Goal: Task Accomplishment & Management: Complete application form

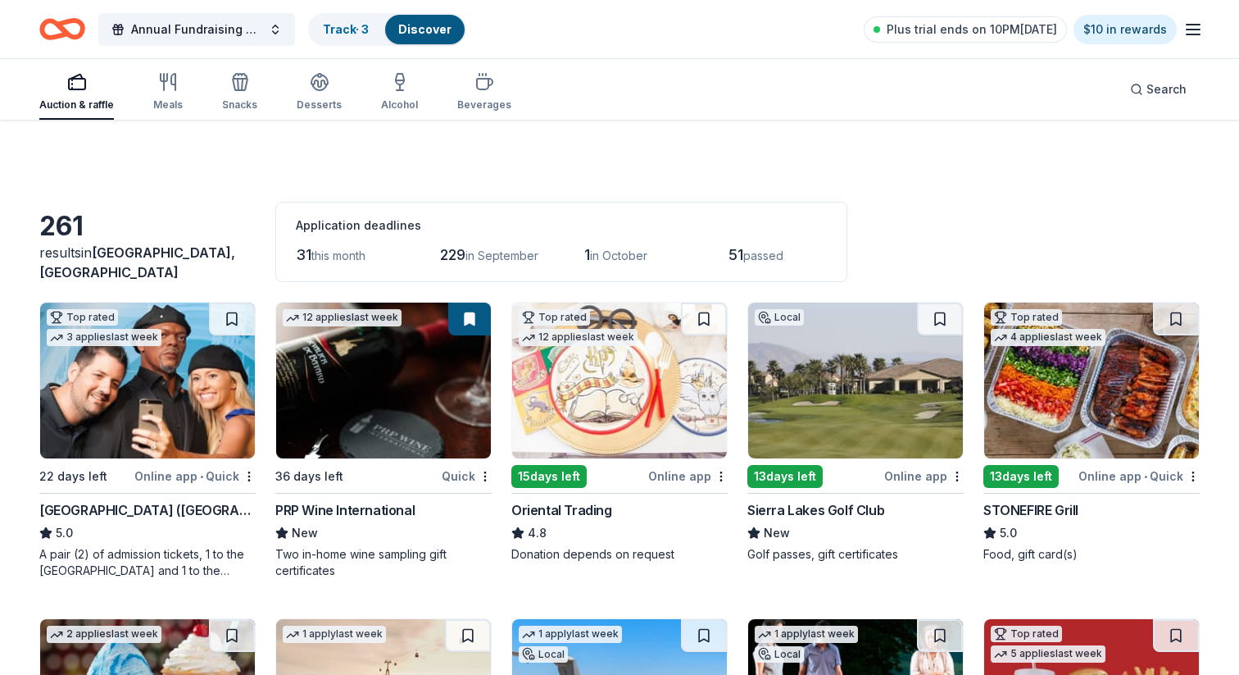
scroll to position [4226, 0]
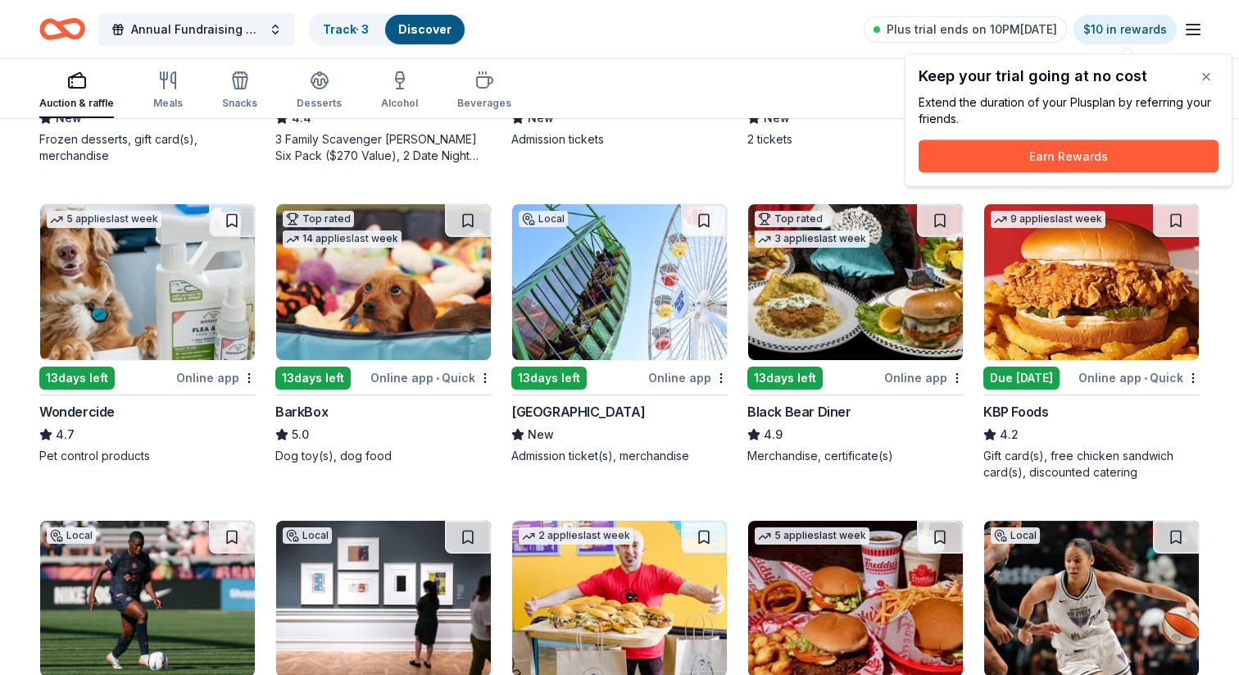
scroll to position [968, 0]
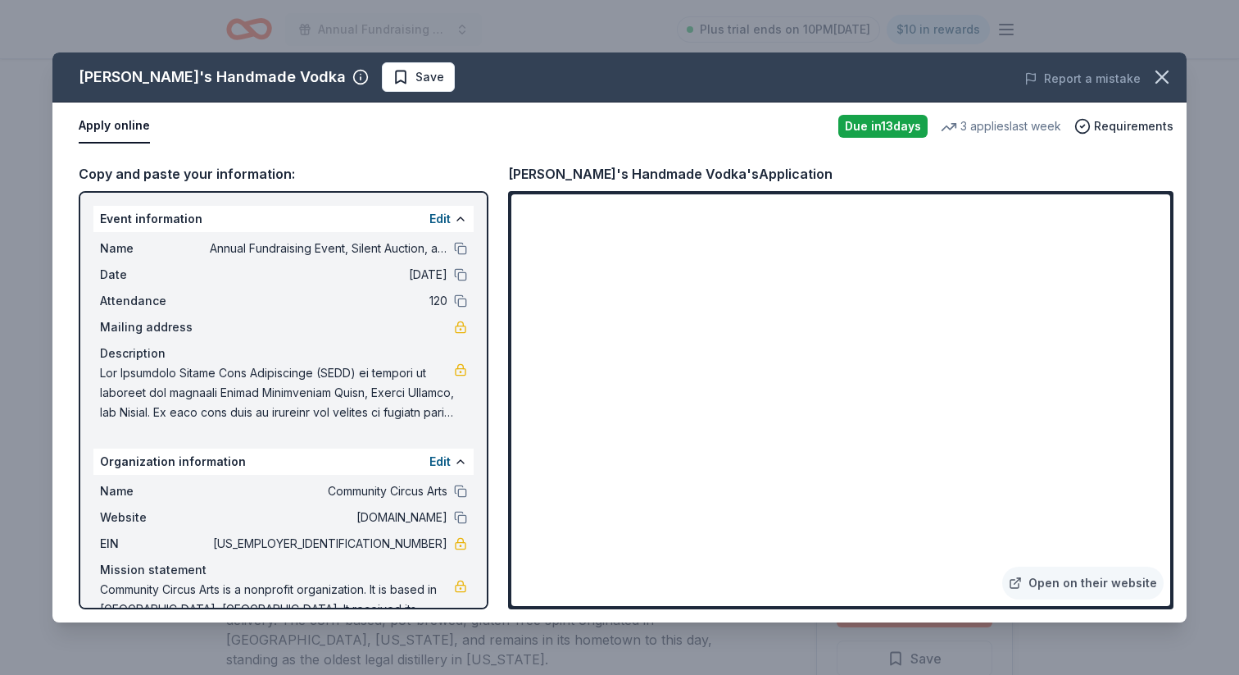
scroll to position [583, 0]
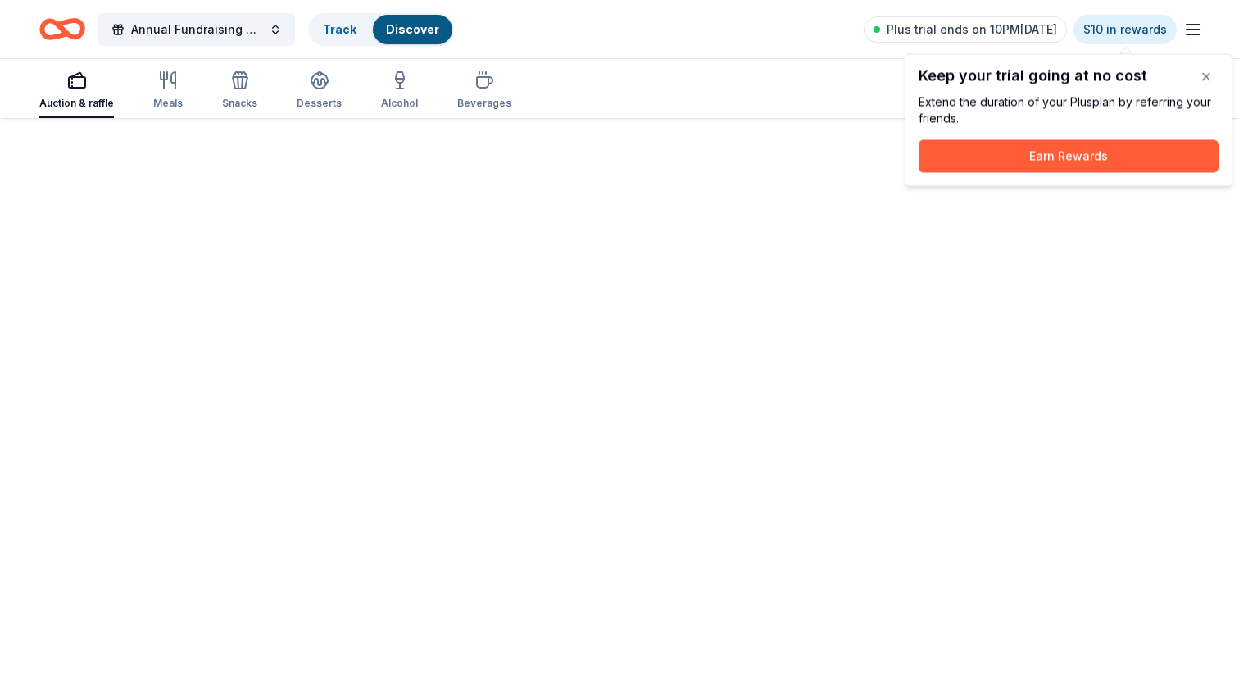
scroll to position [120, 0]
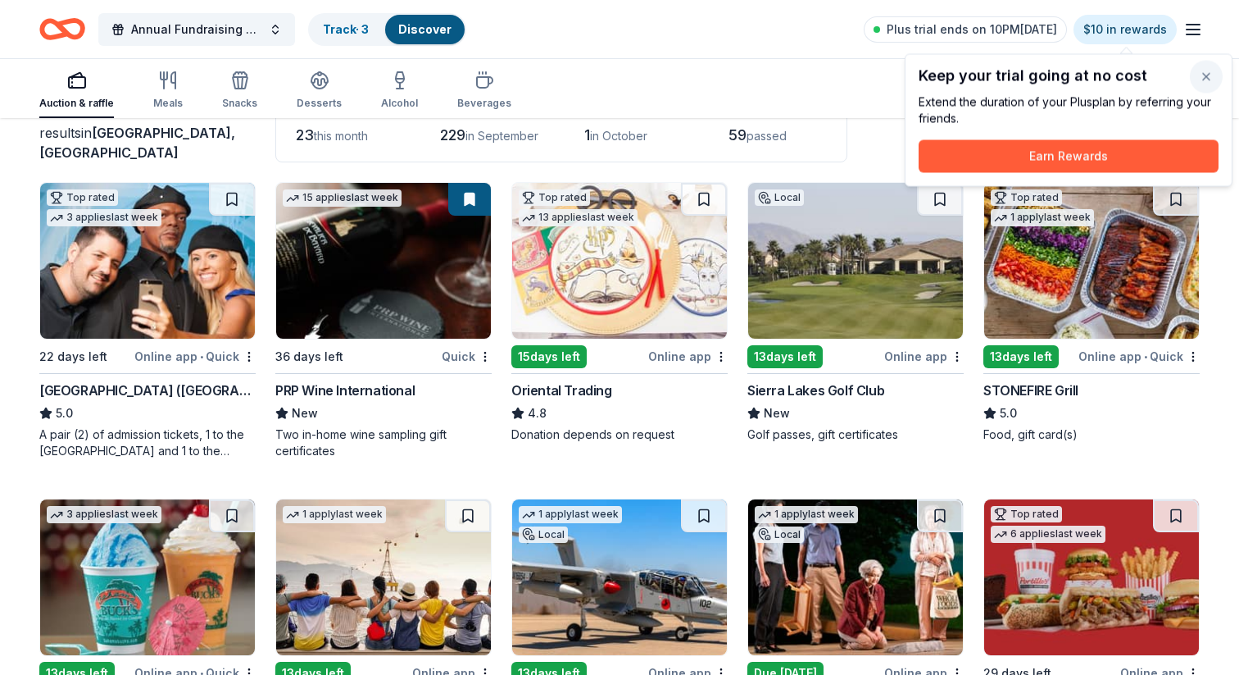
click at [1212, 74] on button "button" at bounding box center [1206, 77] width 33 height 33
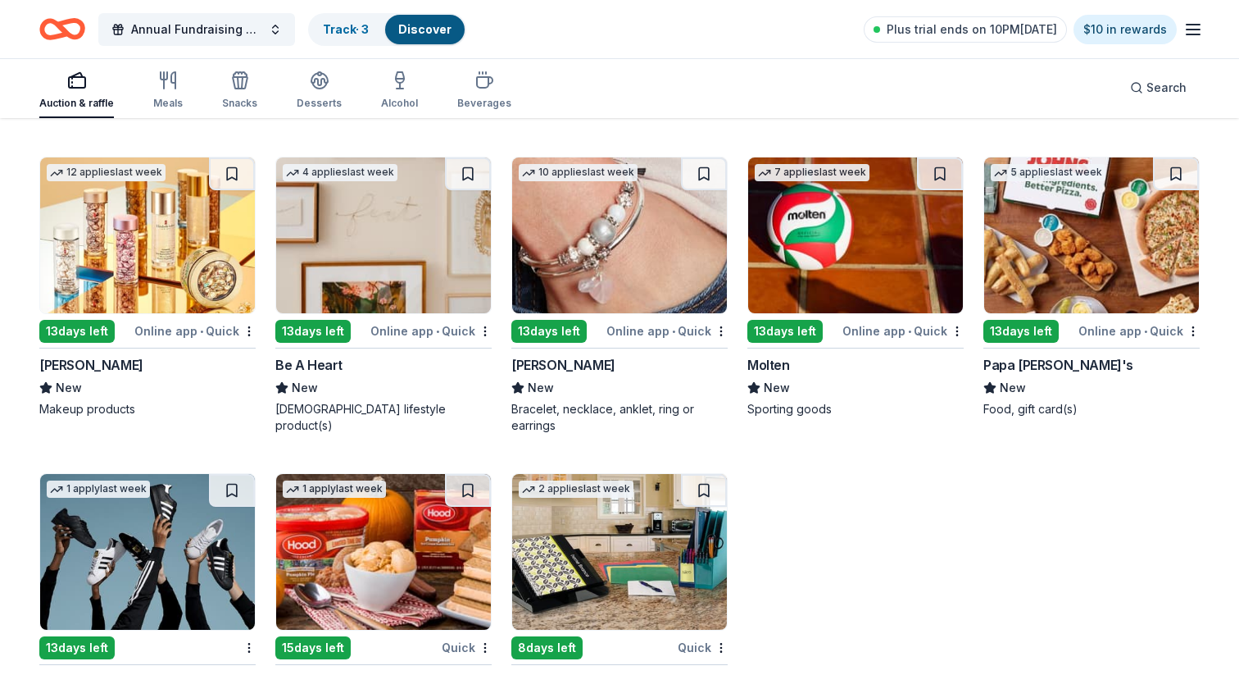
scroll to position [15427, 0]
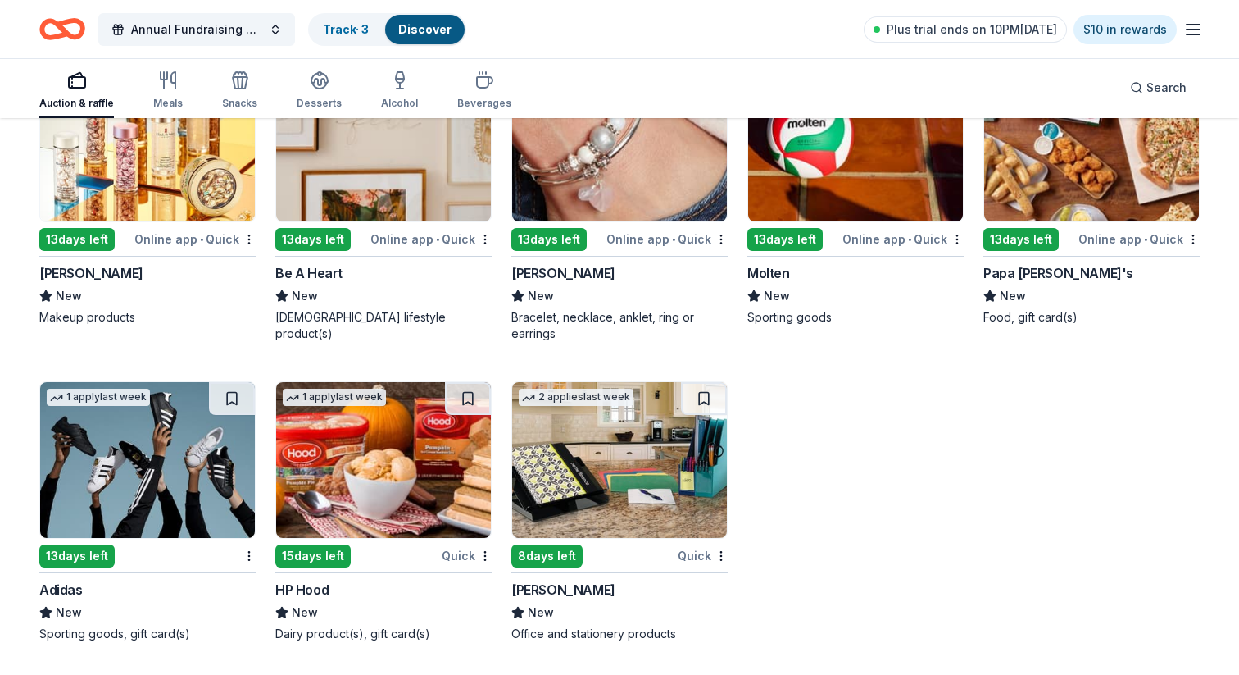
click at [618, 465] on img at bounding box center [619, 460] width 215 height 156
click at [173, 496] on img at bounding box center [147, 460] width 215 height 156
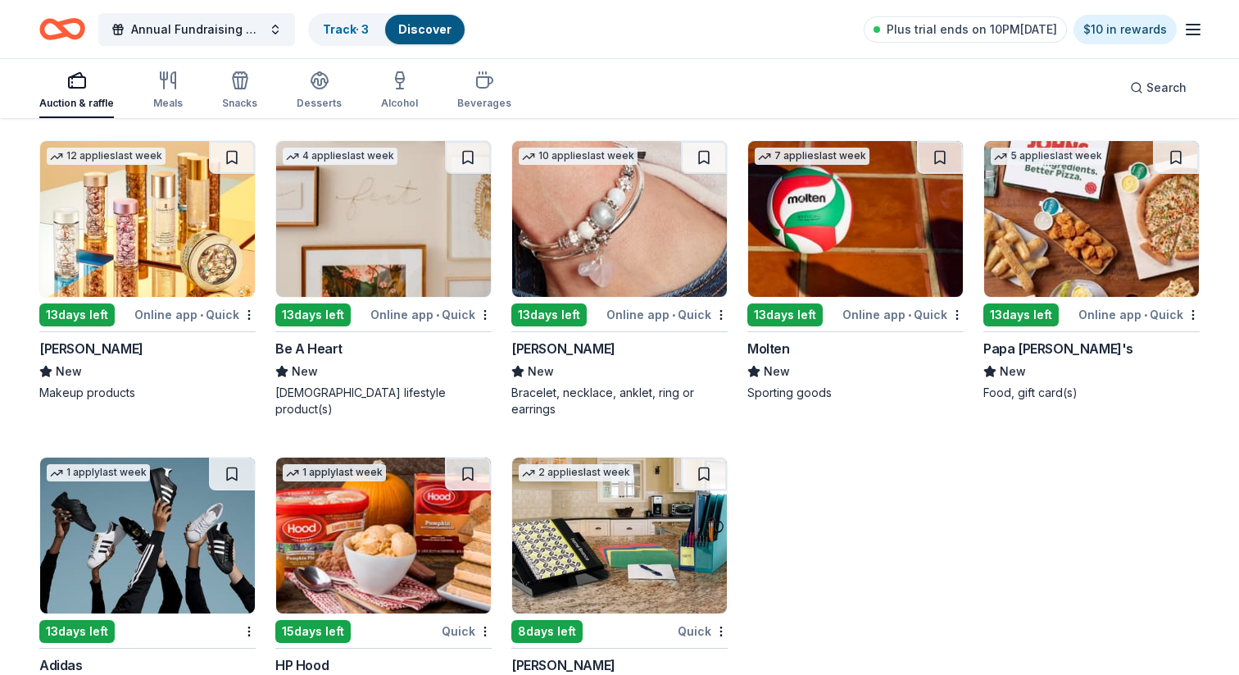
scroll to position [15332, 0]
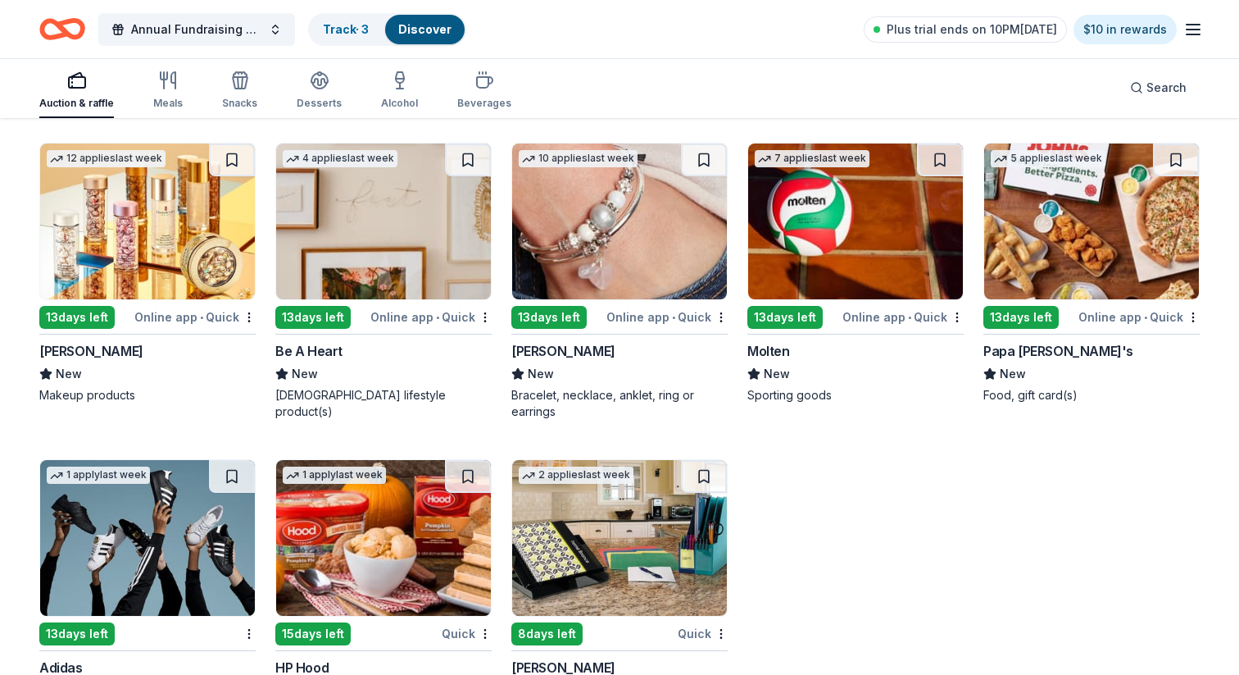
click at [1067, 292] on img at bounding box center [1091, 221] width 215 height 156
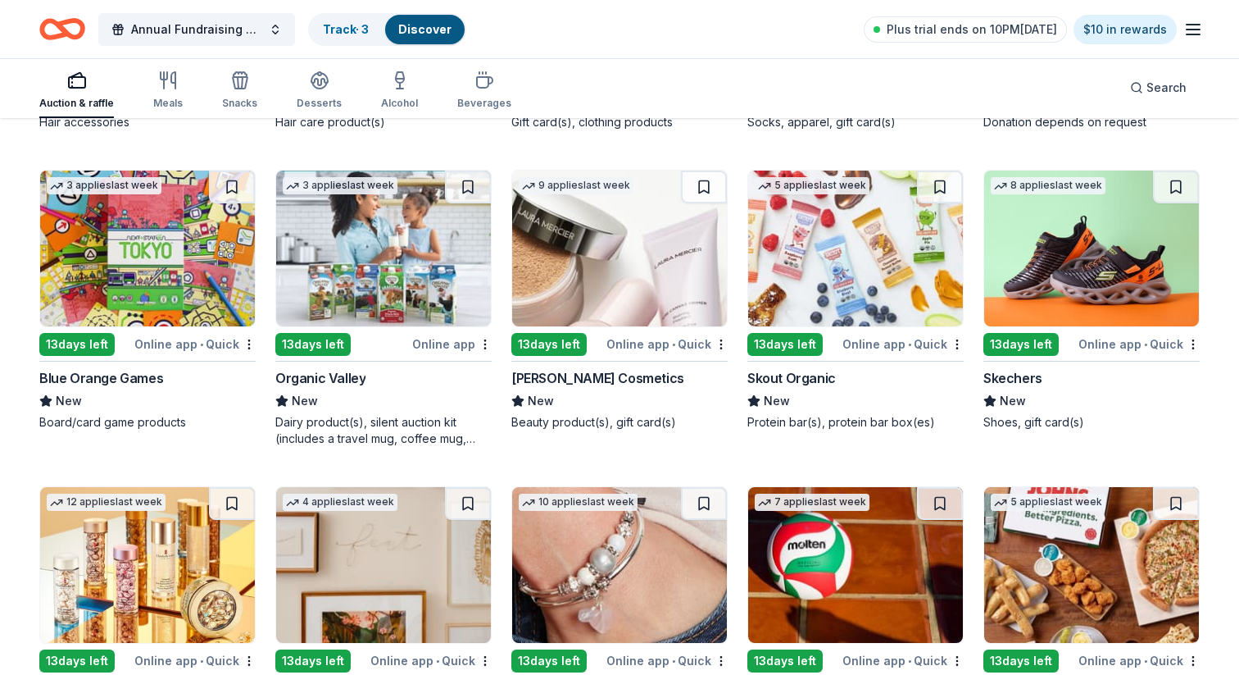
scroll to position [14983, 0]
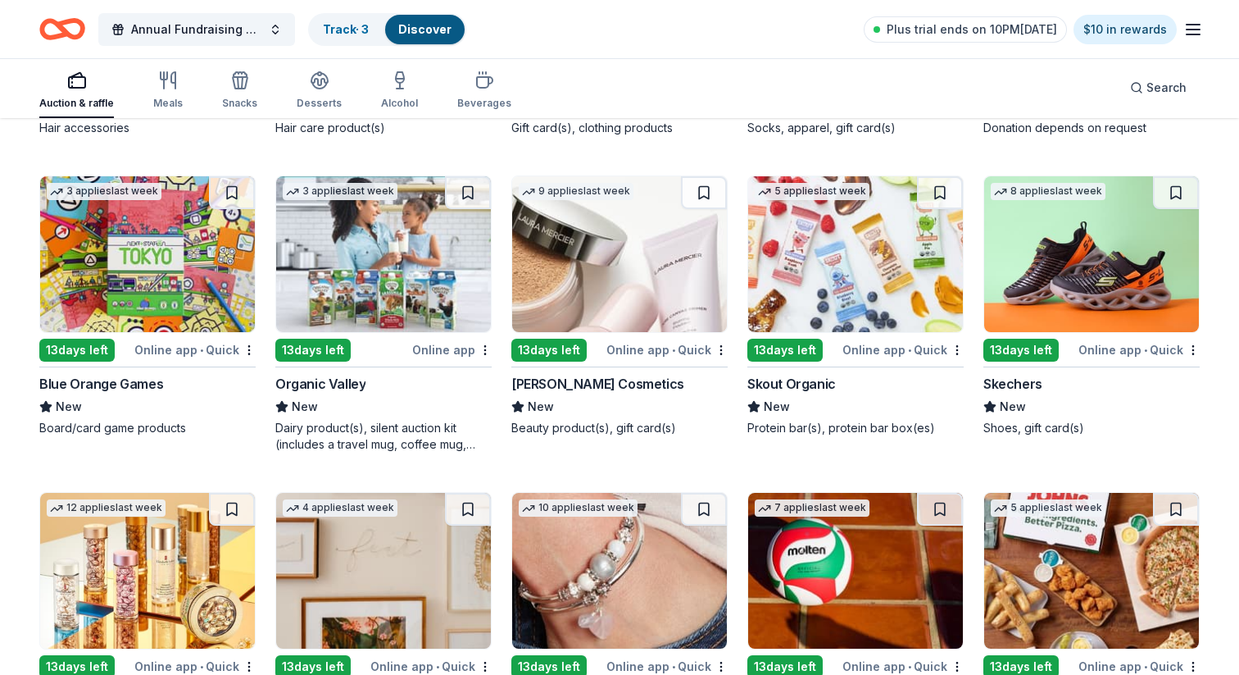
click at [1070, 307] on img at bounding box center [1091, 254] width 215 height 156
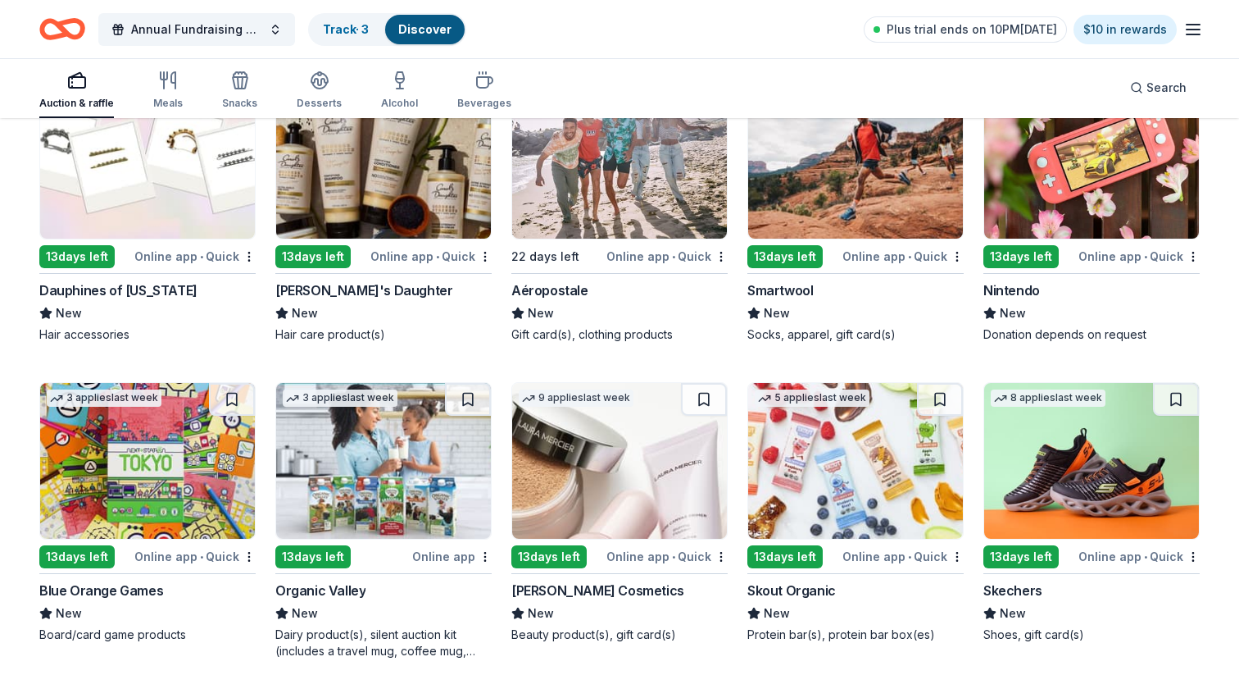
scroll to position [14769, 0]
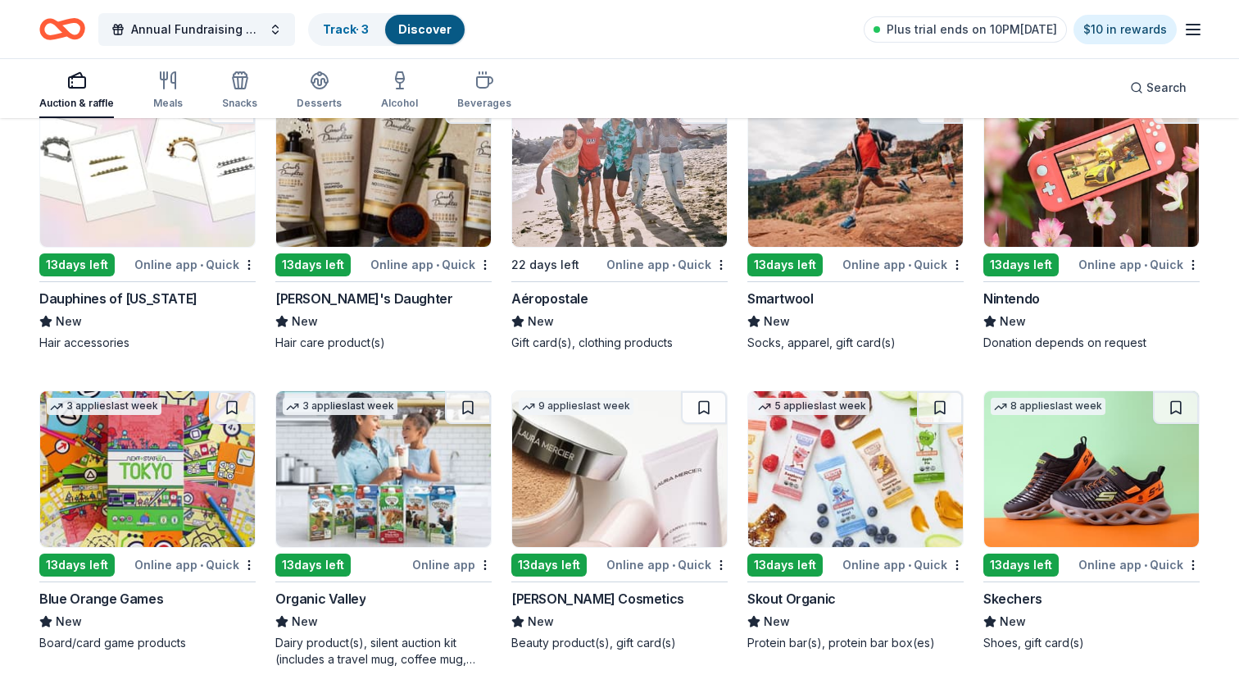
click at [1040, 228] on img at bounding box center [1091, 169] width 215 height 156
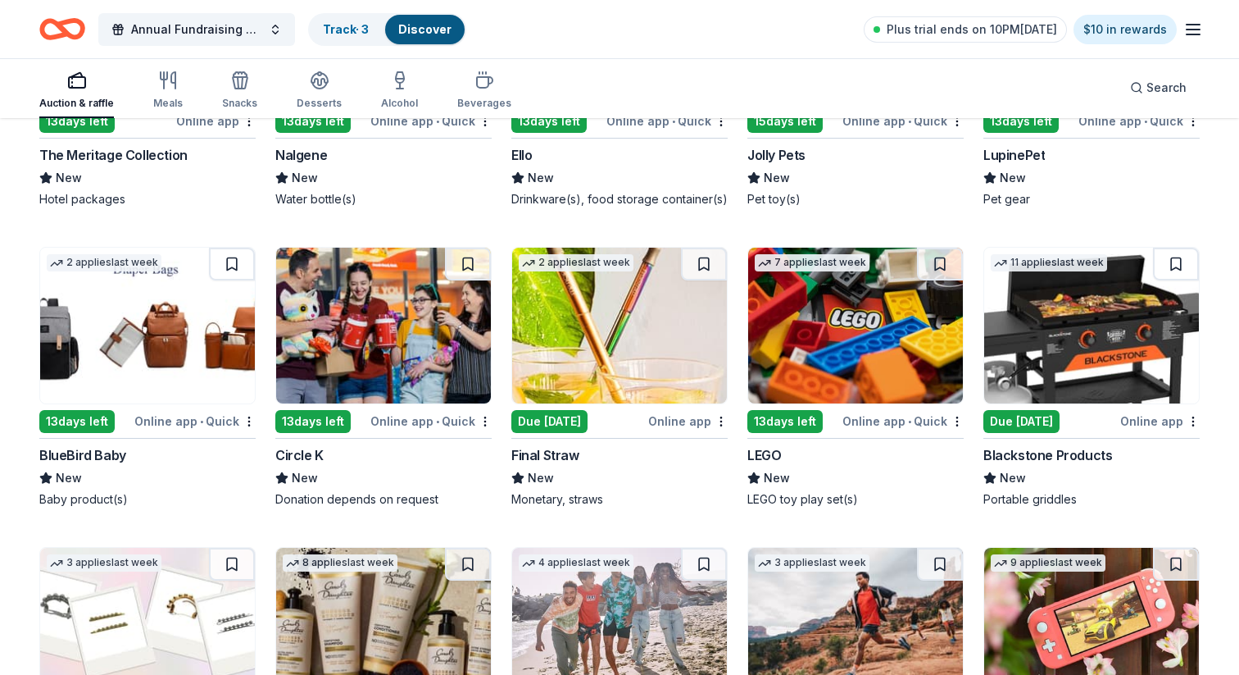
scroll to position [14311, 0]
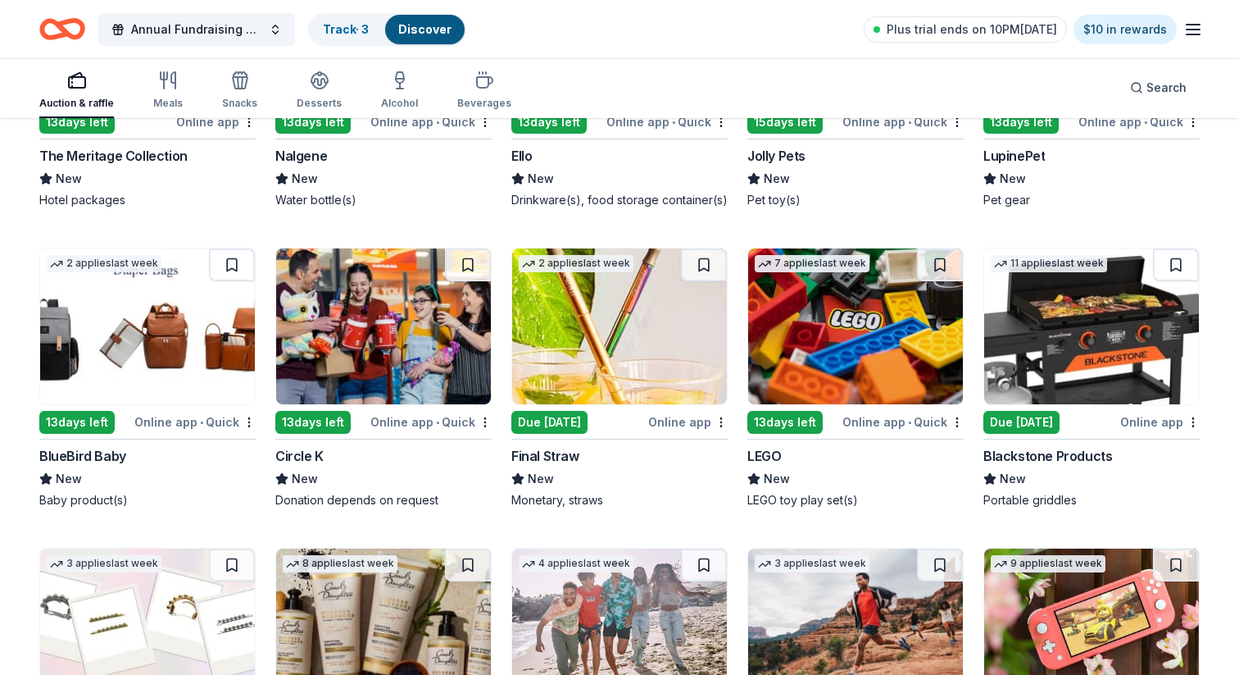
click at [360, 359] on img at bounding box center [383, 326] width 215 height 156
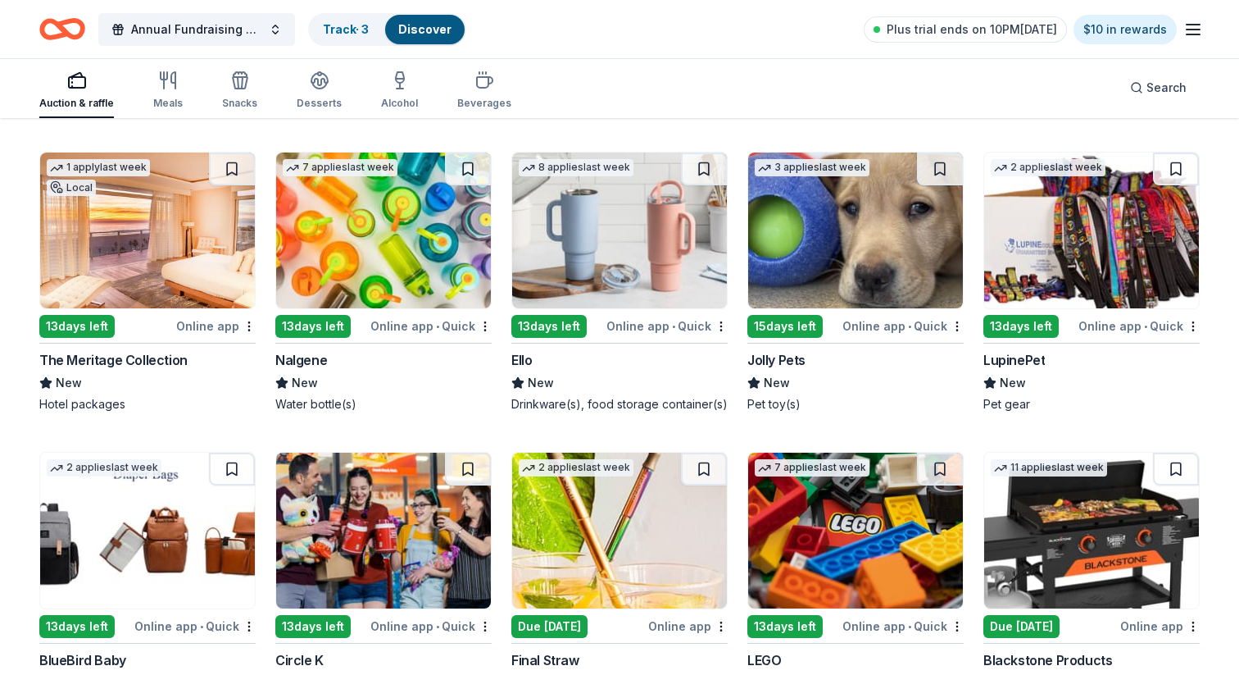
scroll to position [14101, 0]
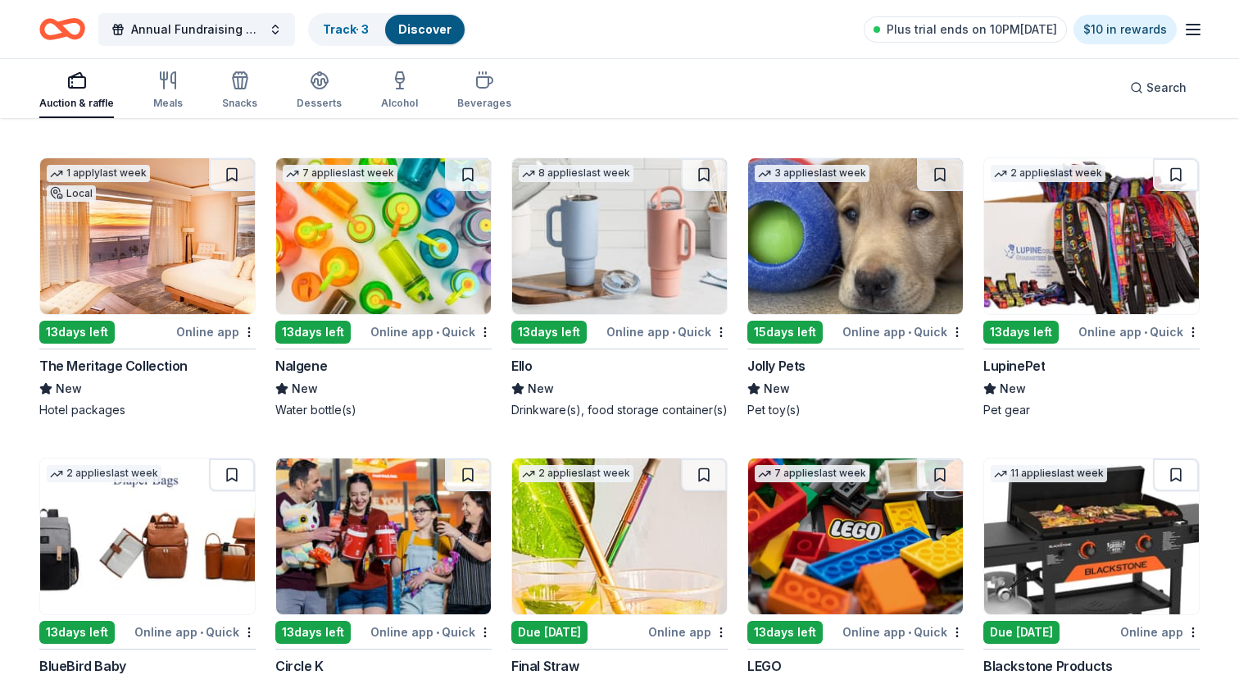
click at [96, 281] on img at bounding box center [147, 236] width 215 height 156
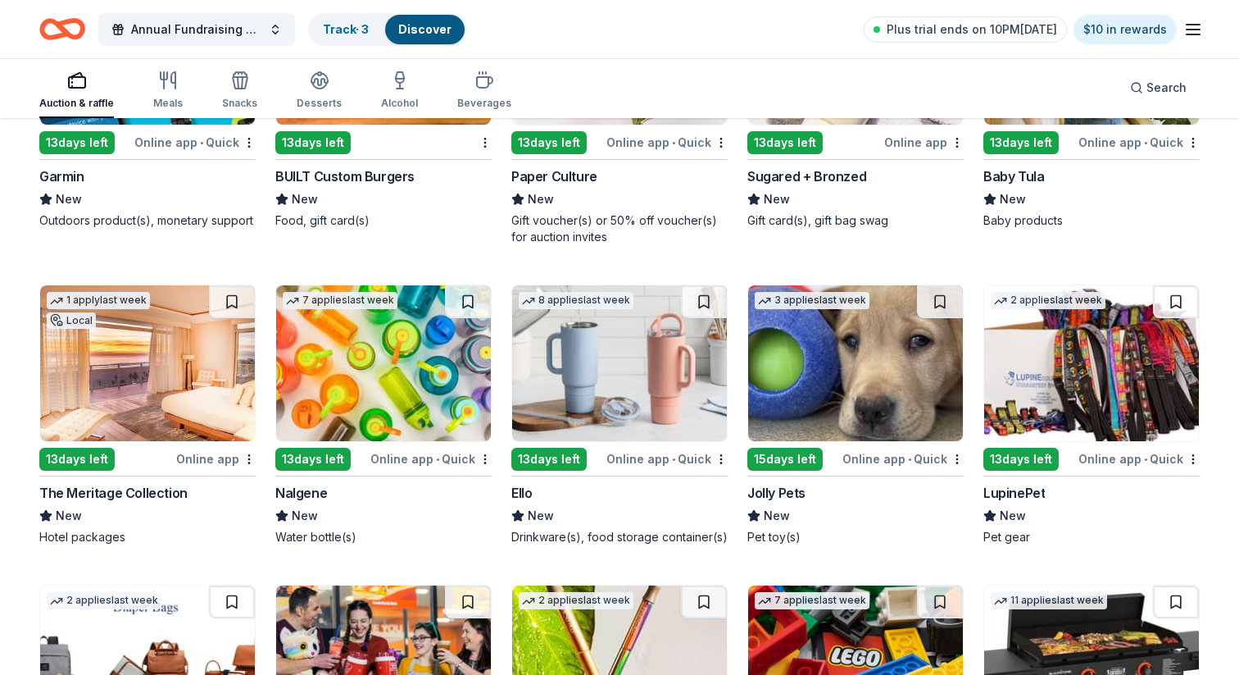
scroll to position [13968, 0]
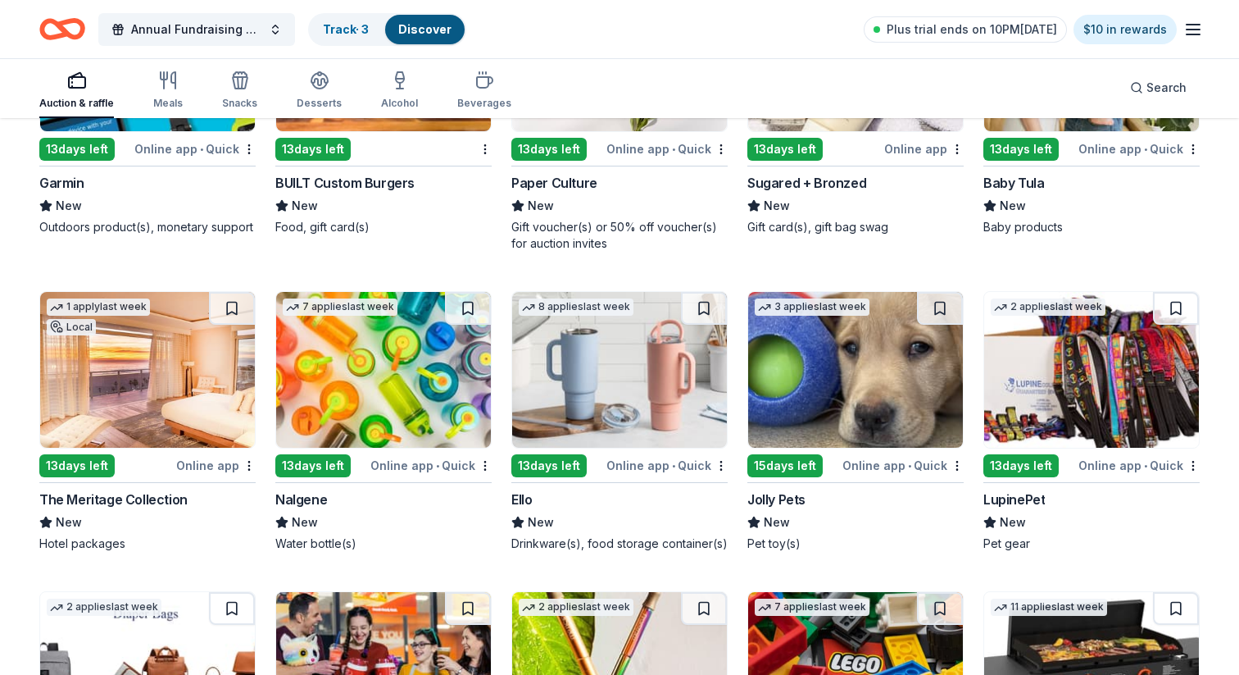
click at [425, 438] on img at bounding box center [383, 370] width 215 height 156
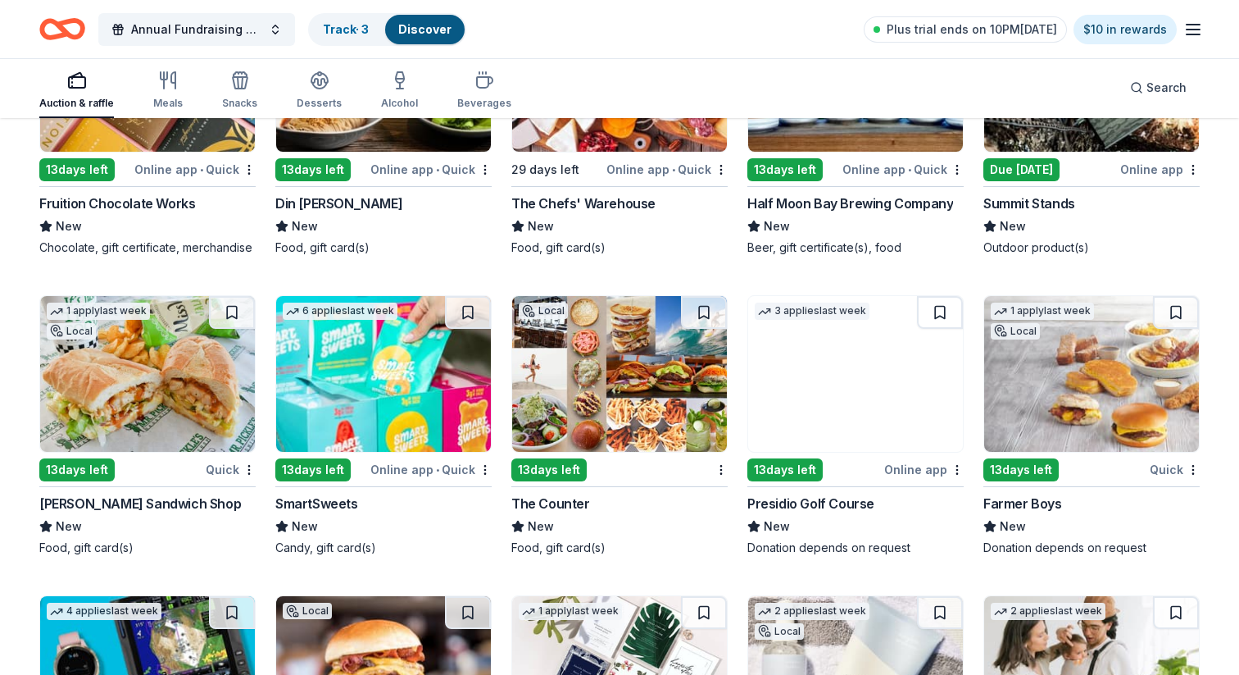
scroll to position [13344, 0]
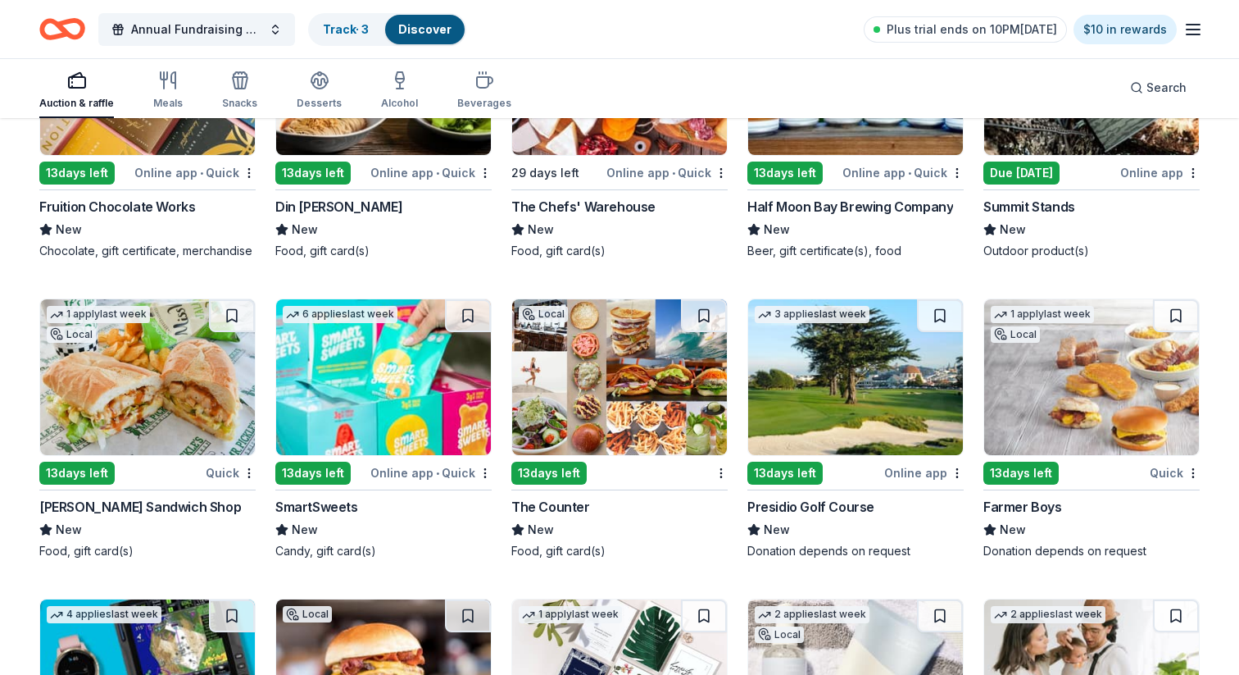
click at [1061, 430] on img at bounding box center [1091, 377] width 215 height 156
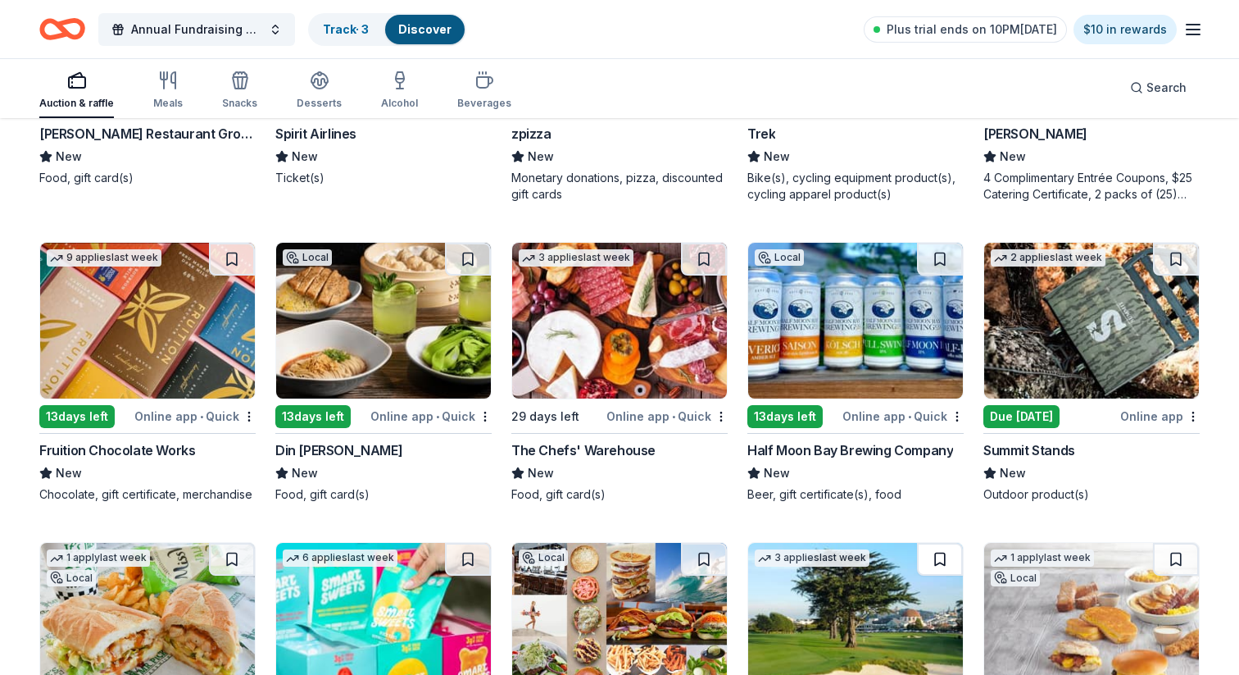
scroll to position [13097, 0]
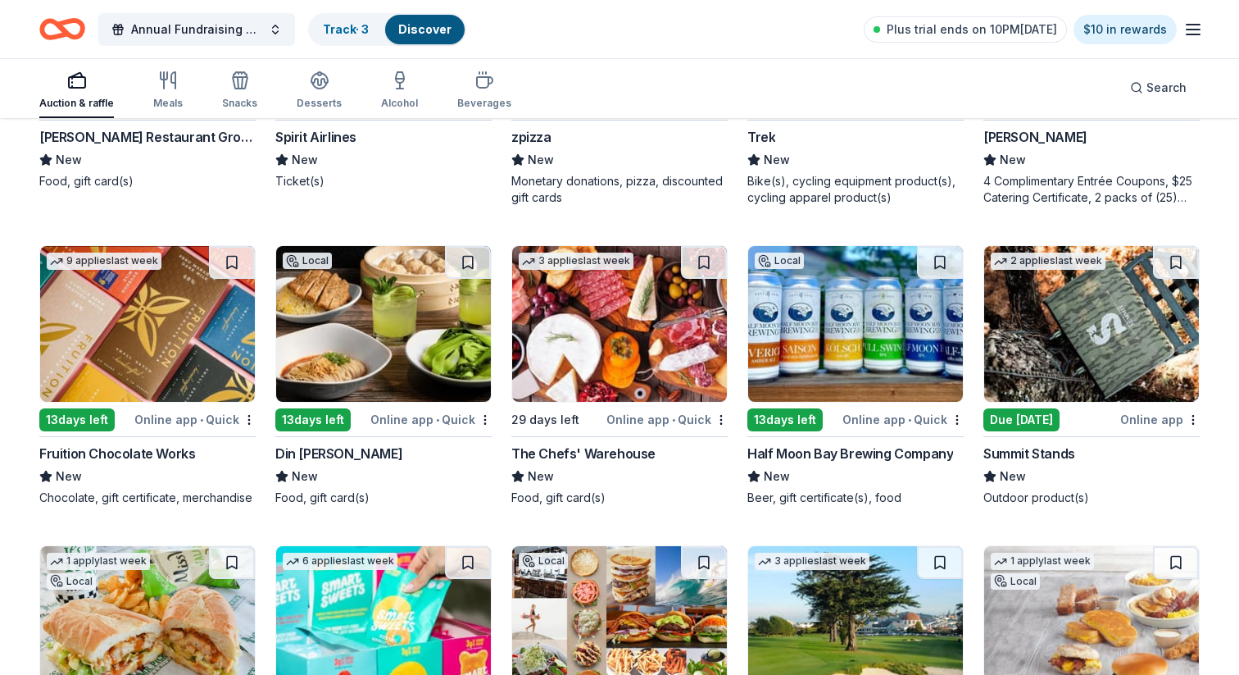
click at [451, 312] on img at bounding box center [383, 324] width 215 height 156
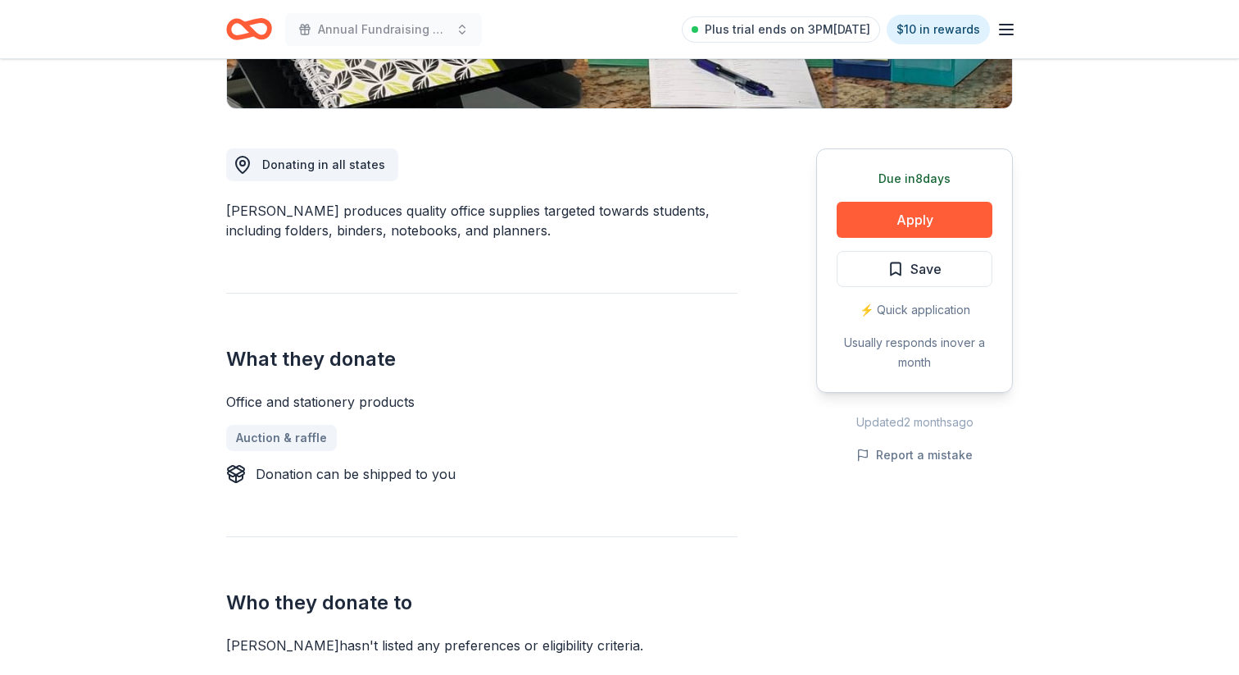
scroll to position [411, 0]
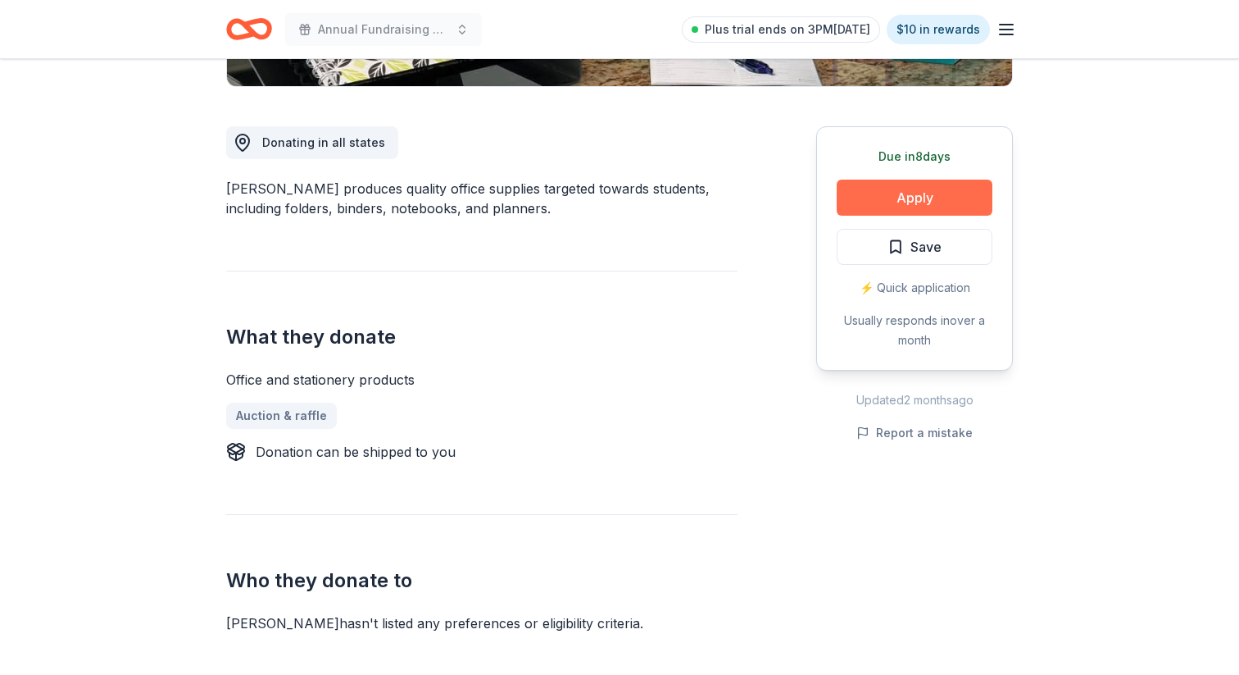
click at [905, 200] on button "Apply" at bounding box center [915, 197] width 156 height 36
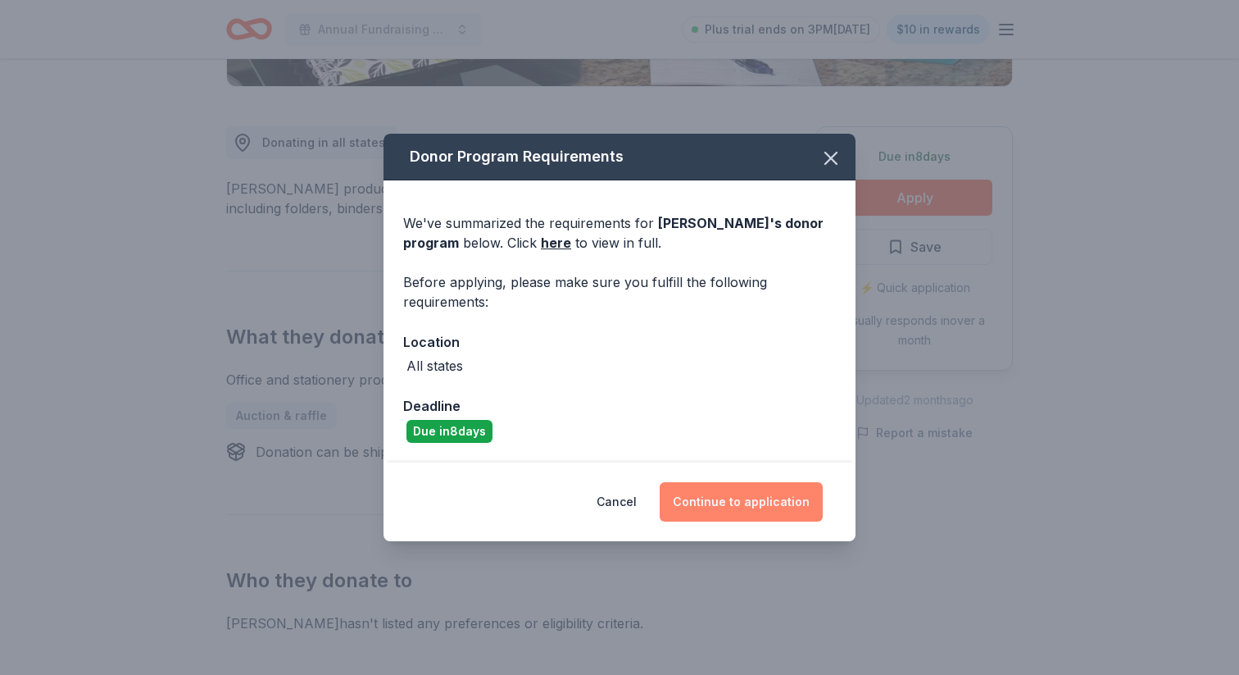
click at [739, 505] on button "Continue to application" at bounding box center [741, 501] width 163 height 39
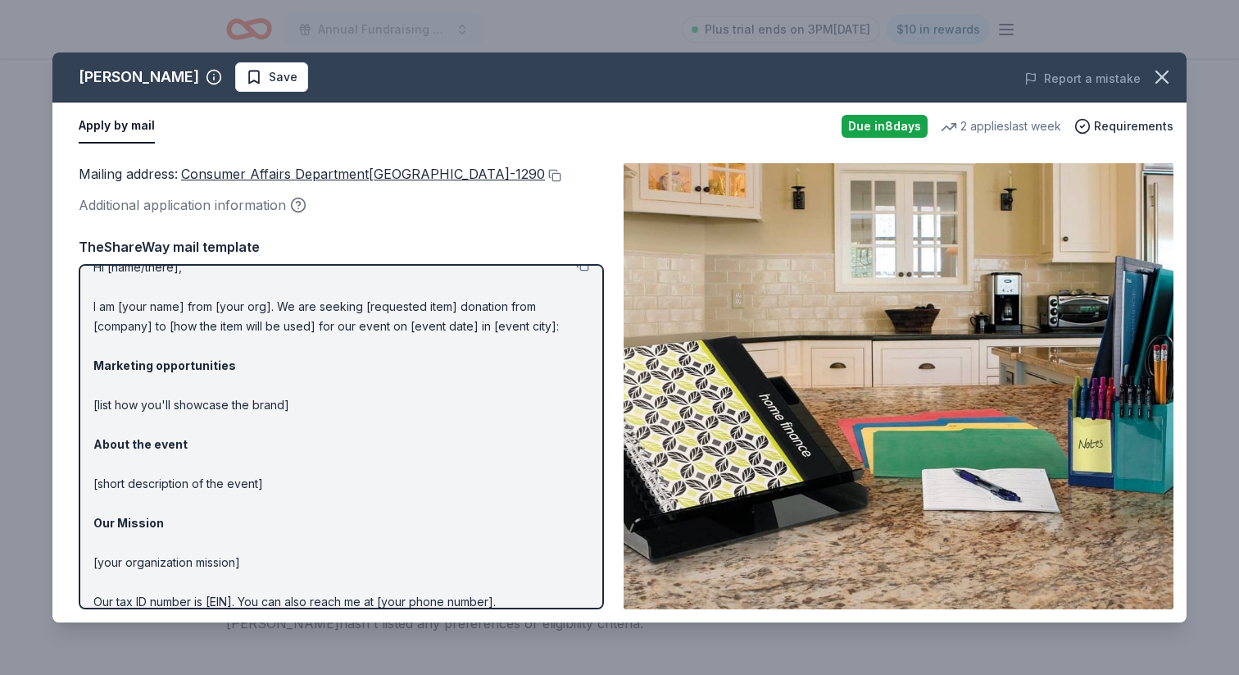
scroll to position [0, 0]
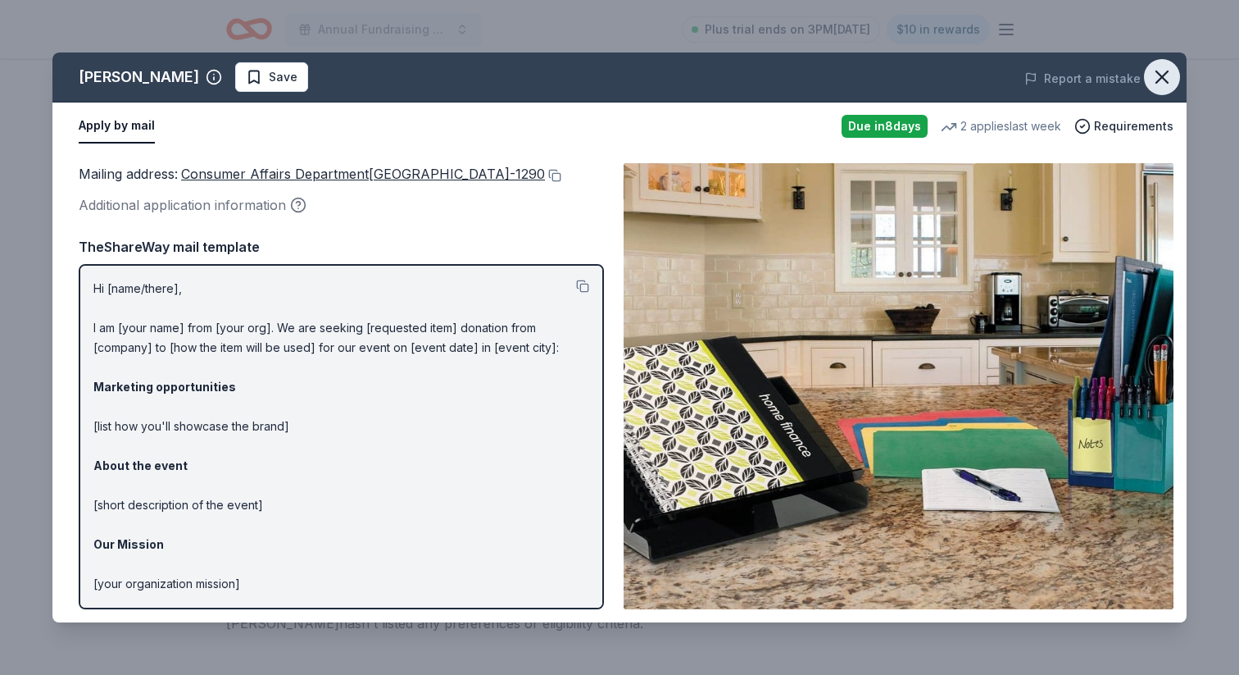
click at [1151, 77] on icon "button" at bounding box center [1162, 77] width 23 height 23
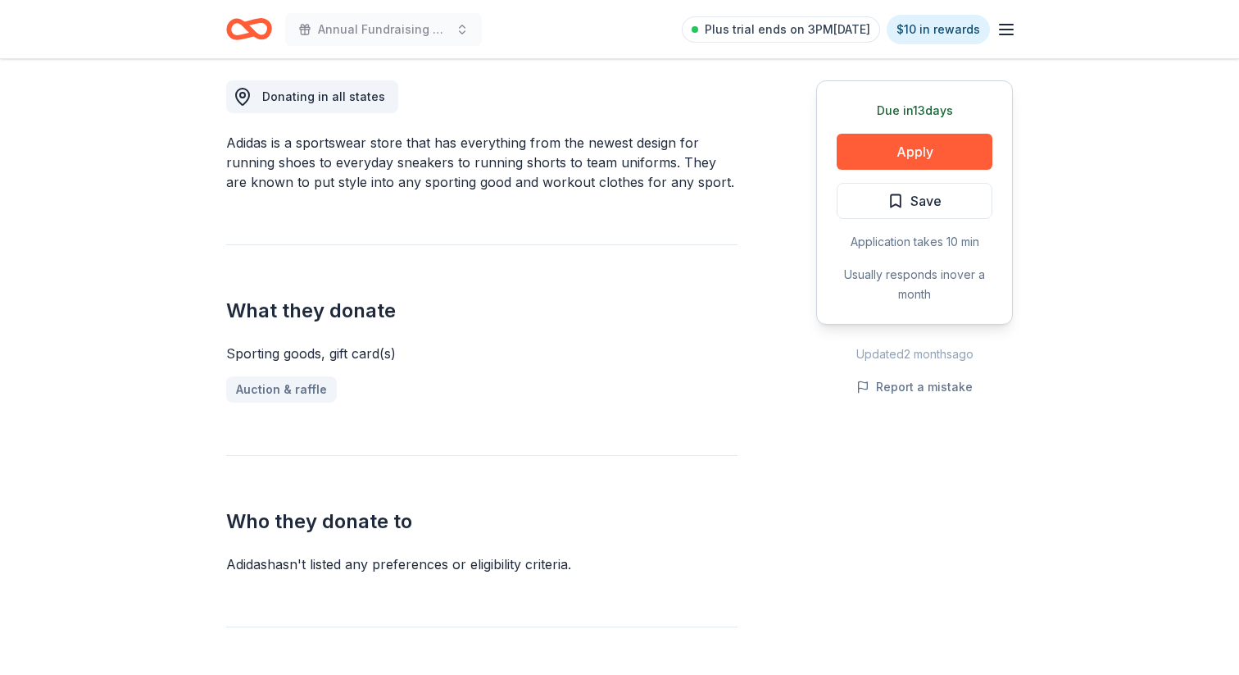
scroll to position [462, 0]
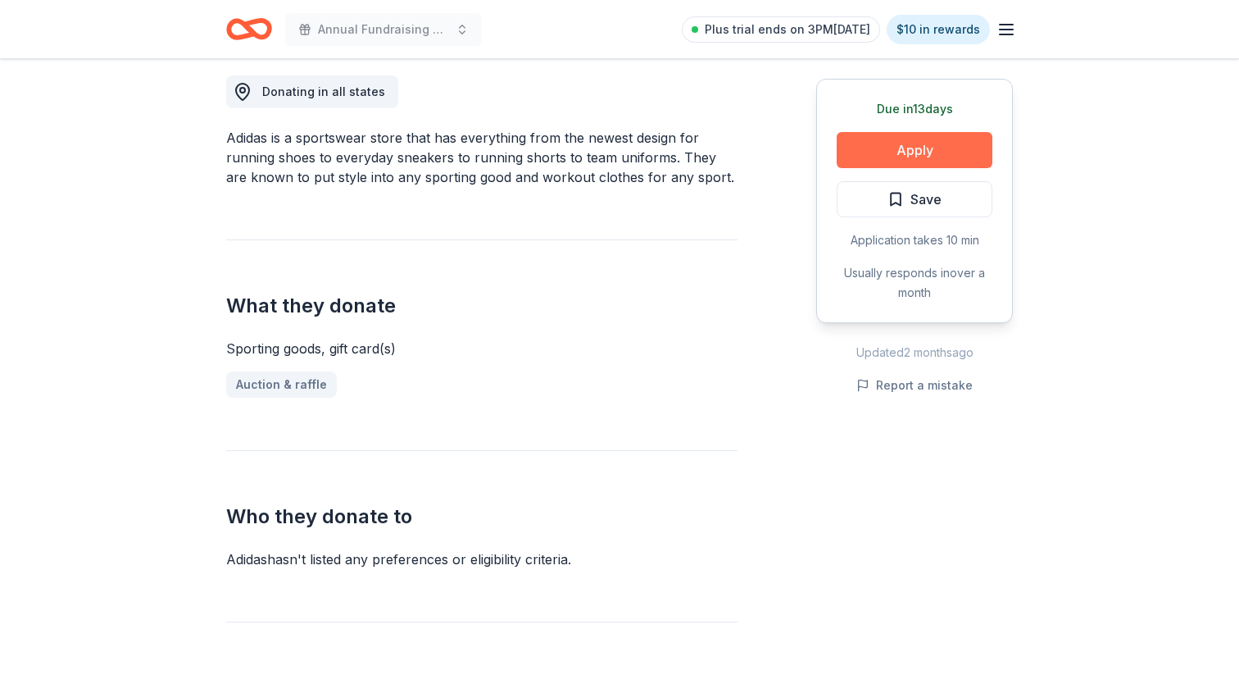
click at [914, 149] on button "Apply" at bounding box center [915, 150] width 156 height 36
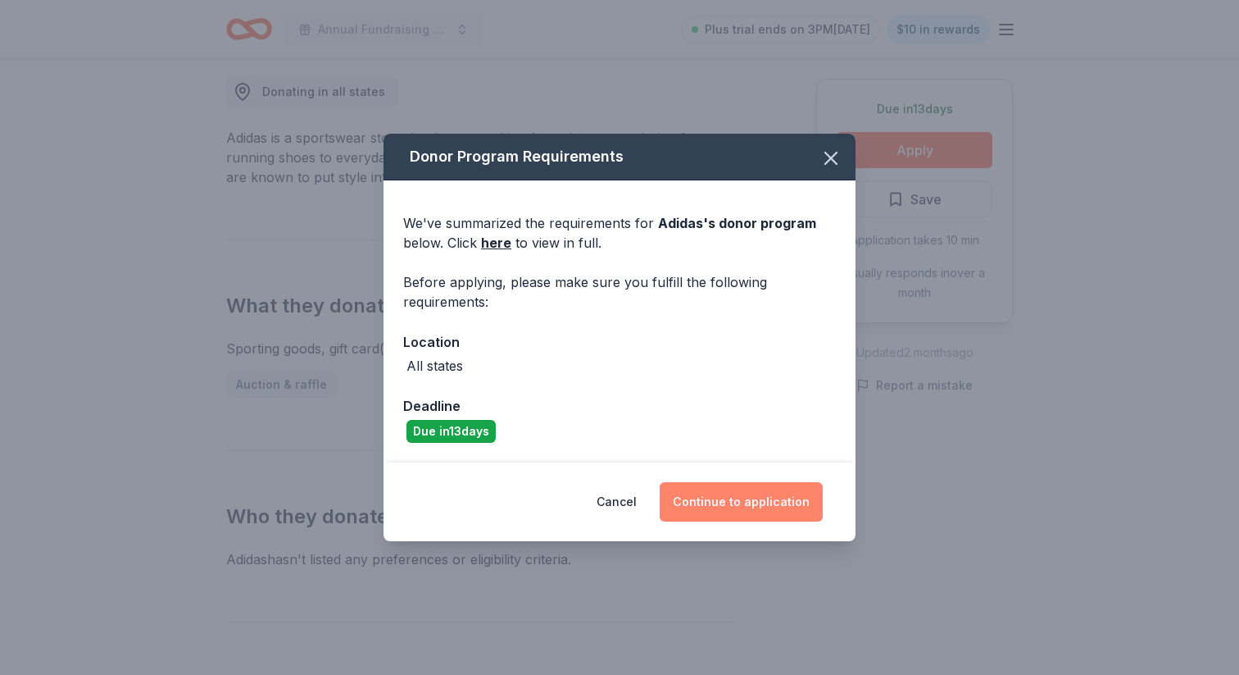
click at [703, 505] on button "Continue to application" at bounding box center [741, 501] width 163 height 39
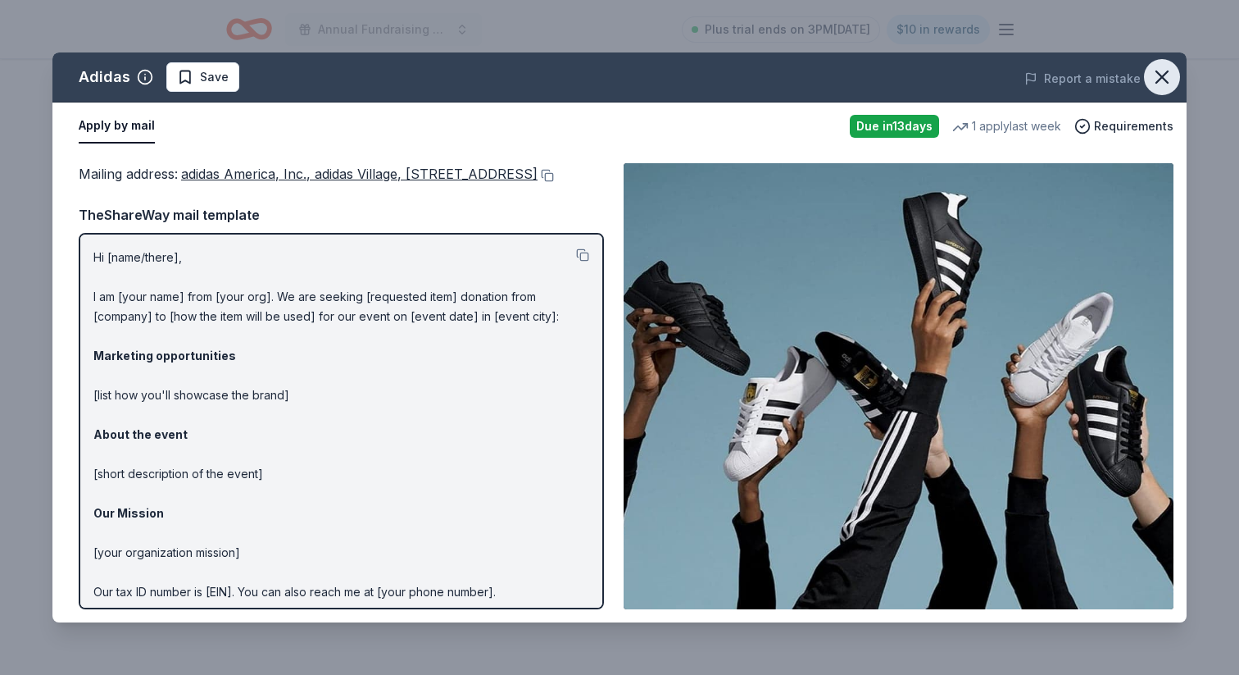
click at [1177, 69] on button "button" at bounding box center [1162, 77] width 36 height 36
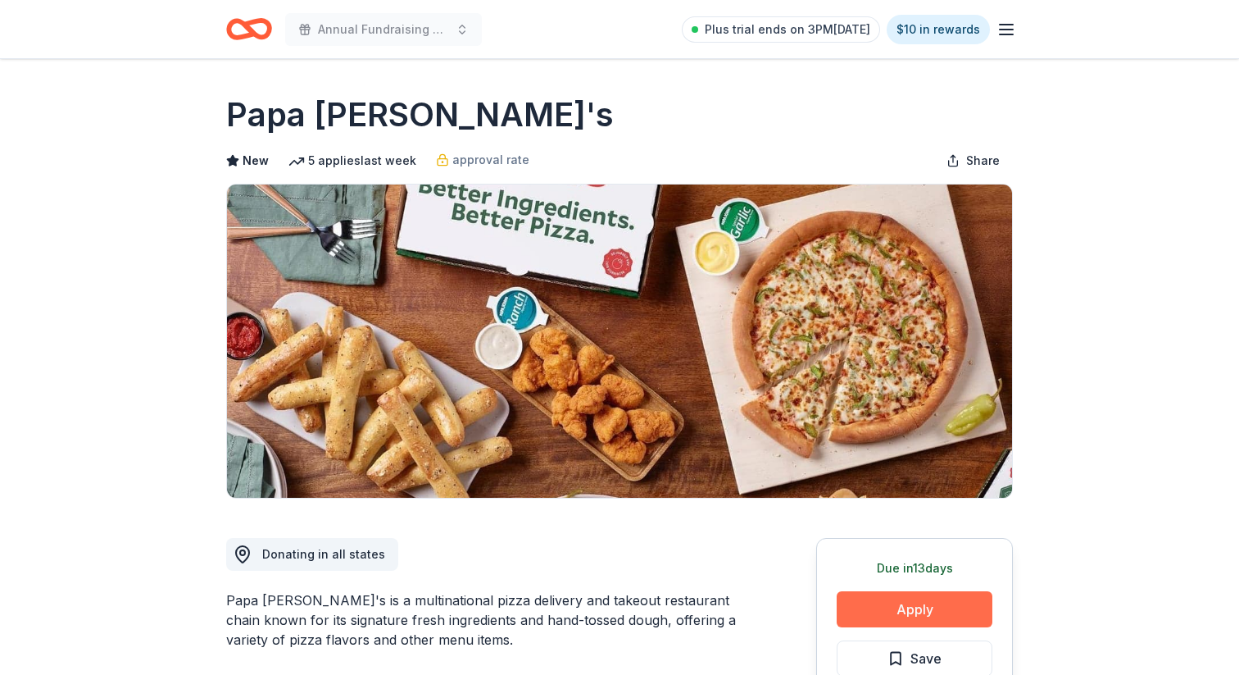
click at [876, 606] on button "Apply" at bounding box center [915, 609] width 156 height 36
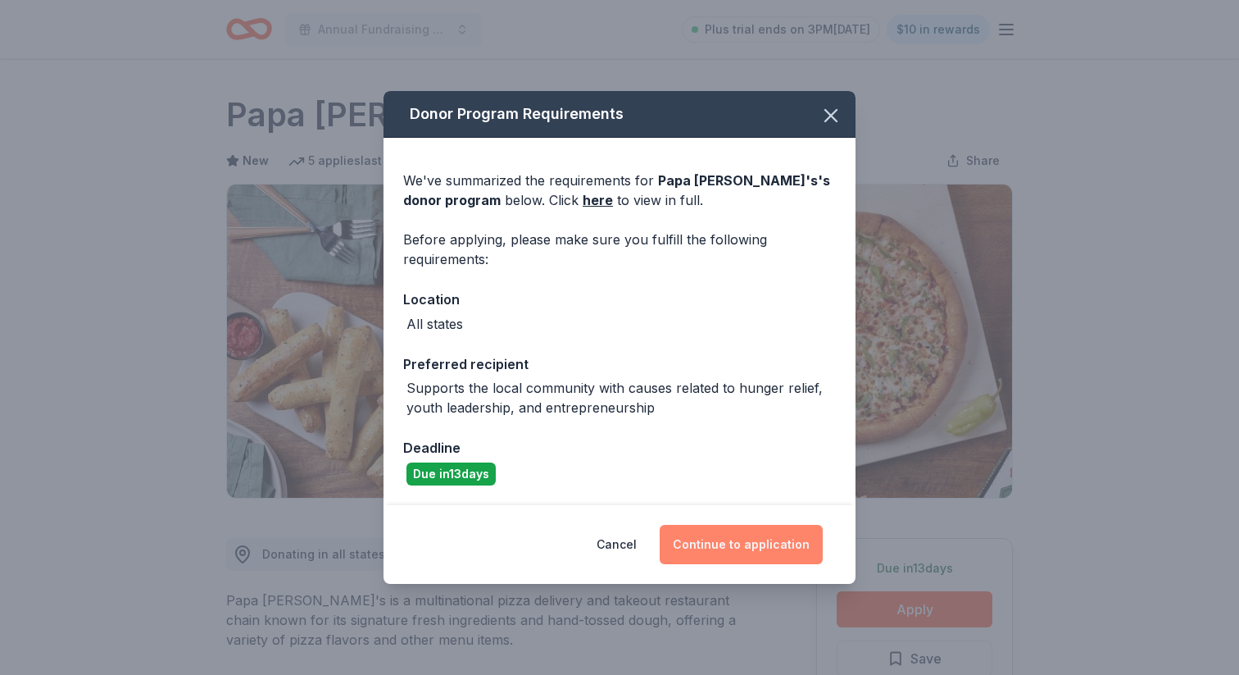
click at [757, 547] on button "Continue to application" at bounding box center [741, 544] width 163 height 39
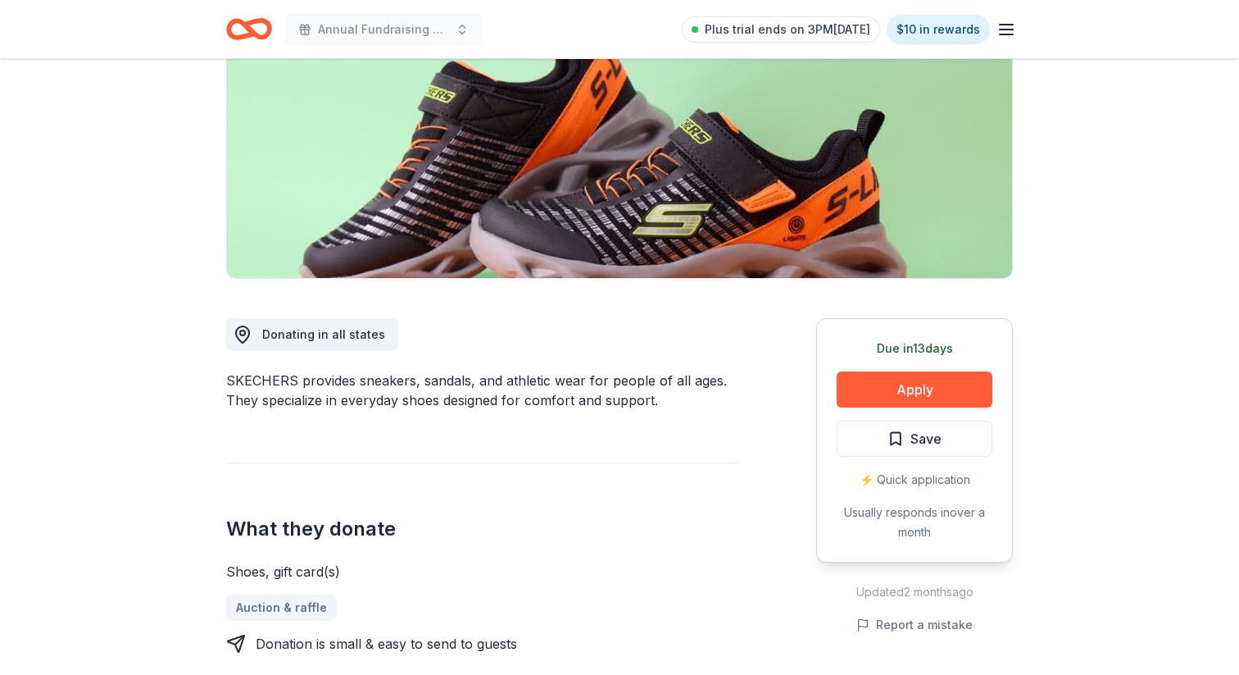
scroll to position [229, 0]
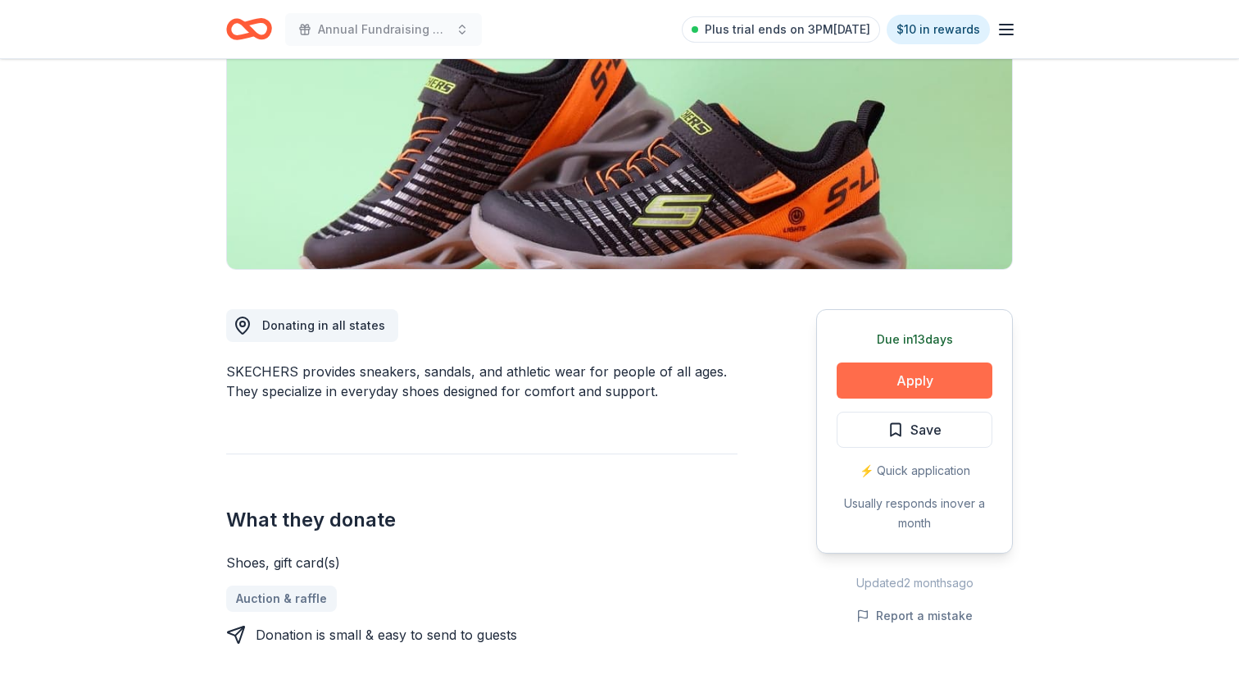
click at [905, 386] on button "Apply" at bounding box center [915, 380] width 156 height 36
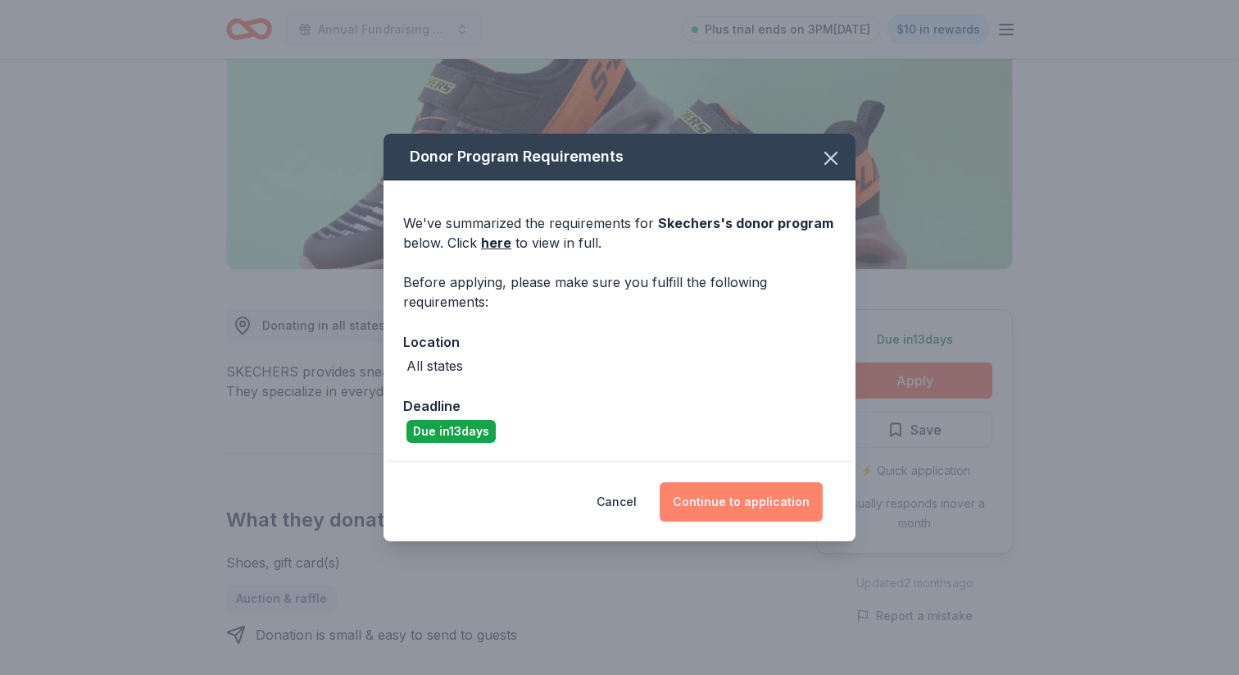
click at [715, 491] on button "Continue to application" at bounding box center [741, 501] width 163 height 39
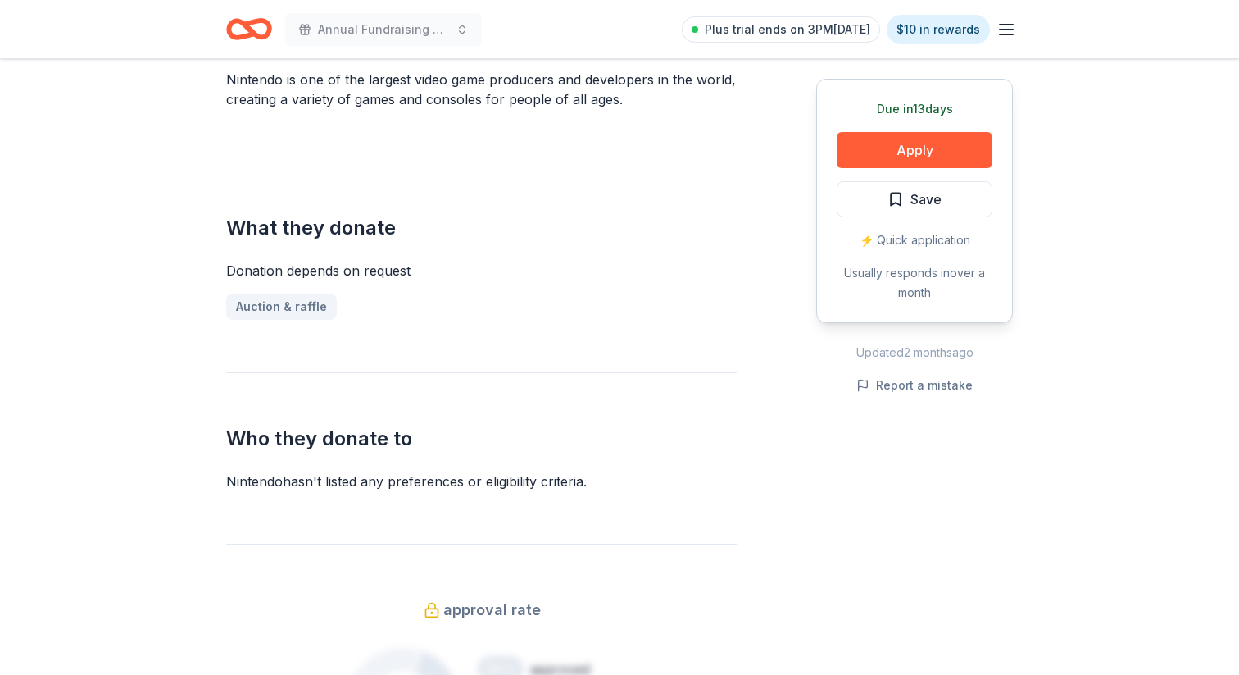
scroll to position [523, 0]
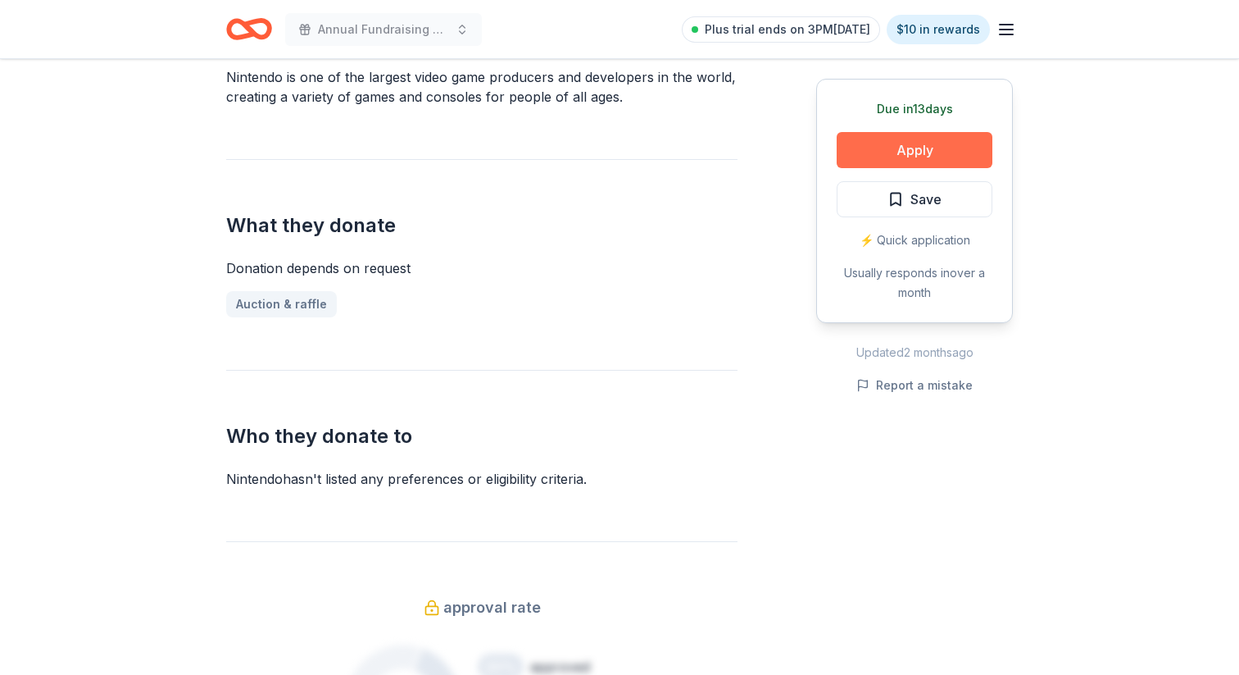
click at [952, 150] on button "Apply" at bounding box center [915, 150] width 156 height 36
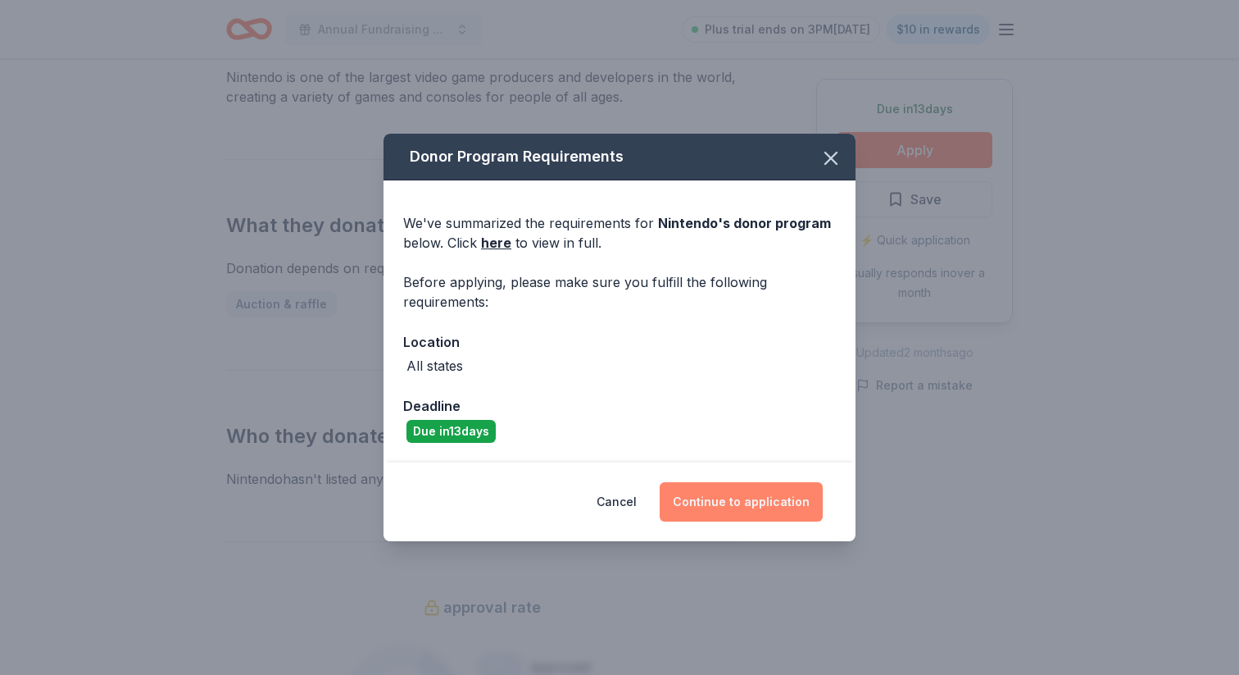
click at [714, 501] on button "Continue to application" at bounding box center [741, 501] width 163 height 39
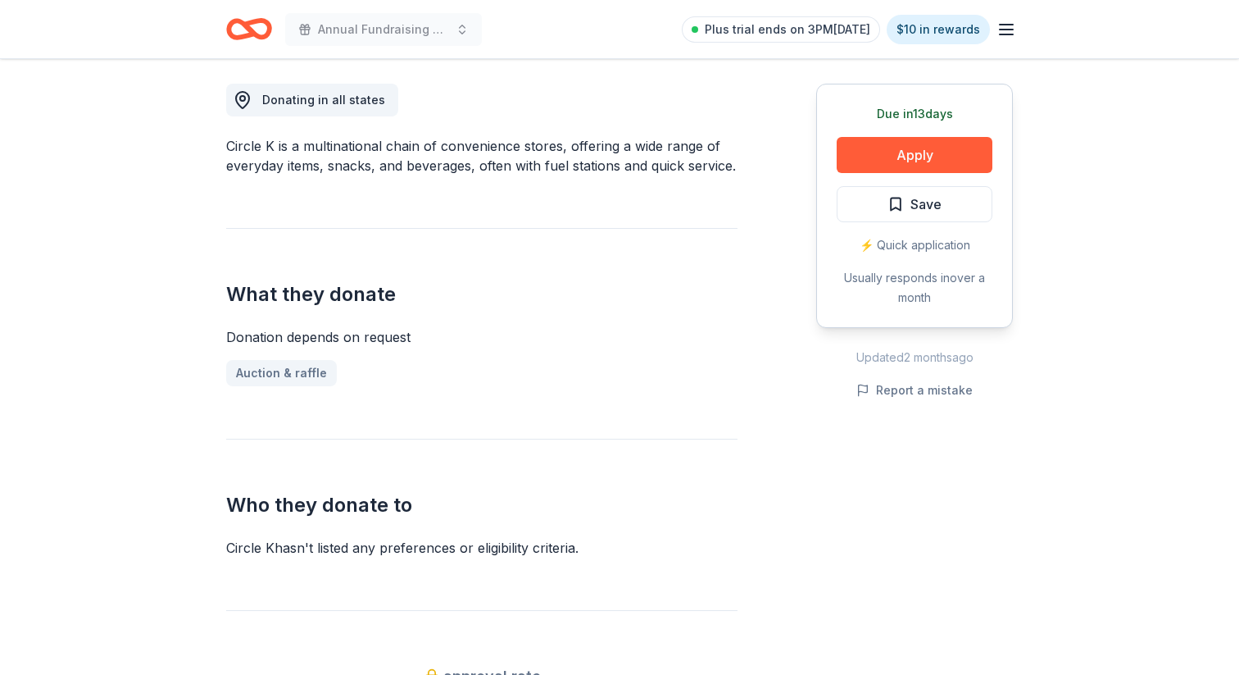
scroll to position [470, 0]
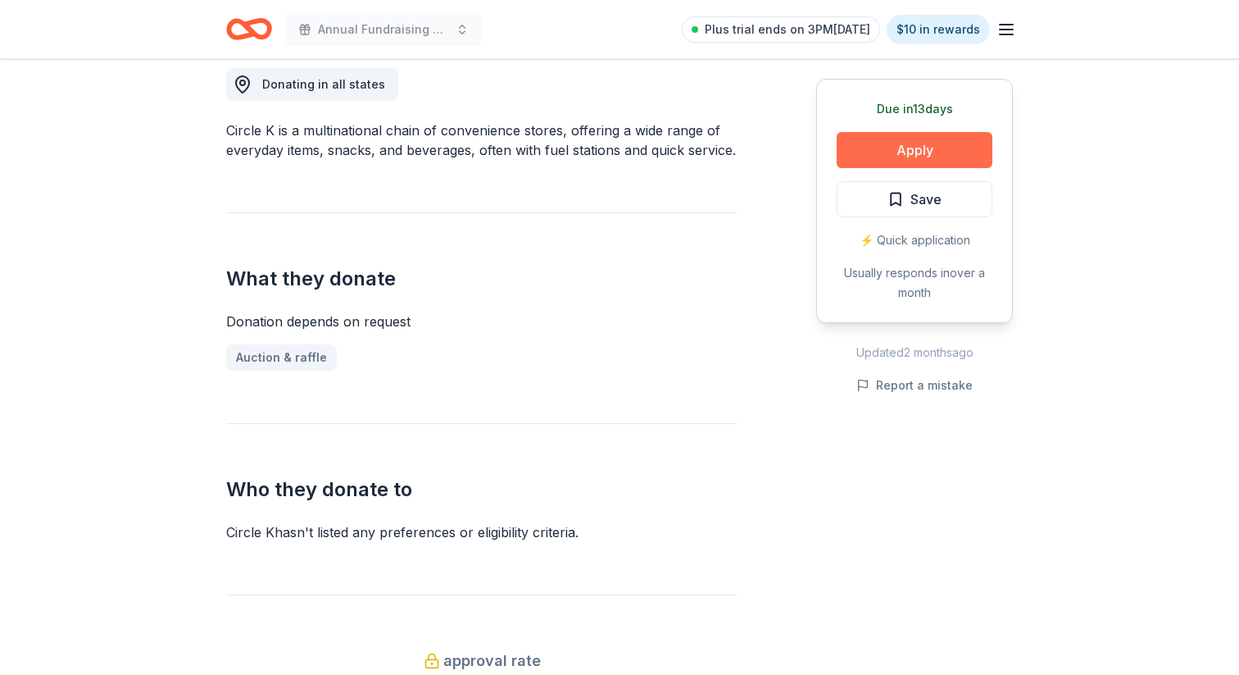
click at [897, 154] on button "Apply" at bounding box center [915, 150] width 156 height 36
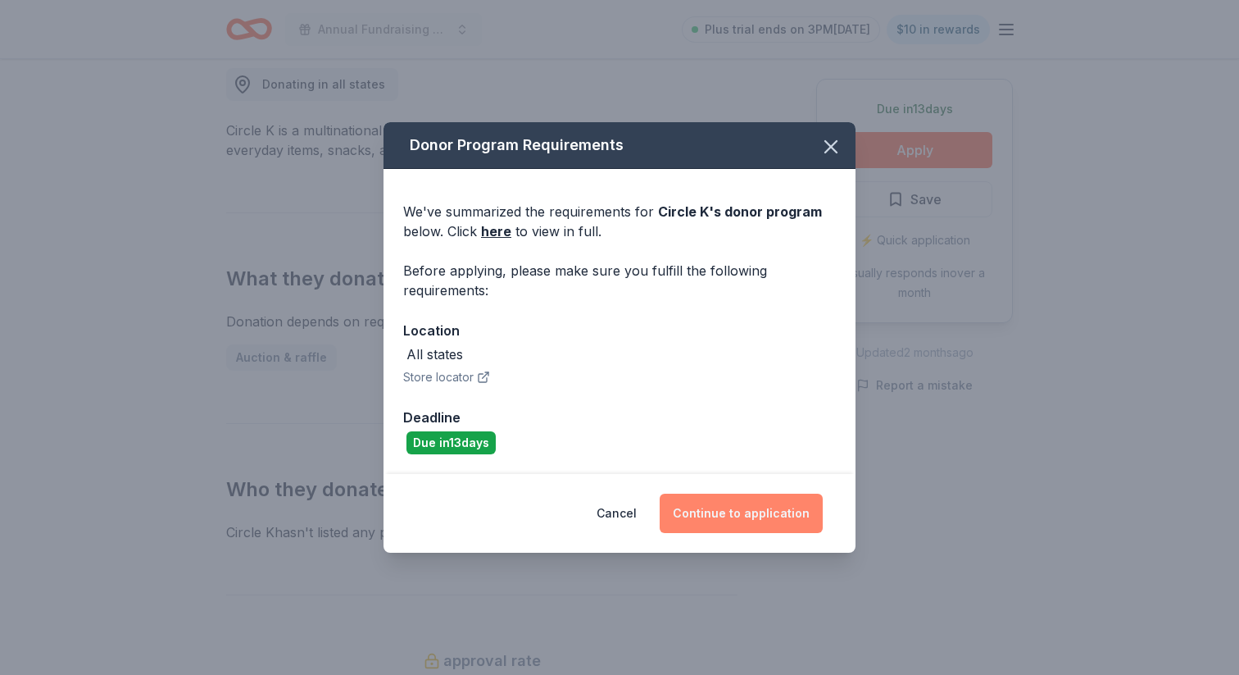
click at [728, 511] on button "Continue to application" at bounding box center [741, 512] width 163 height 39
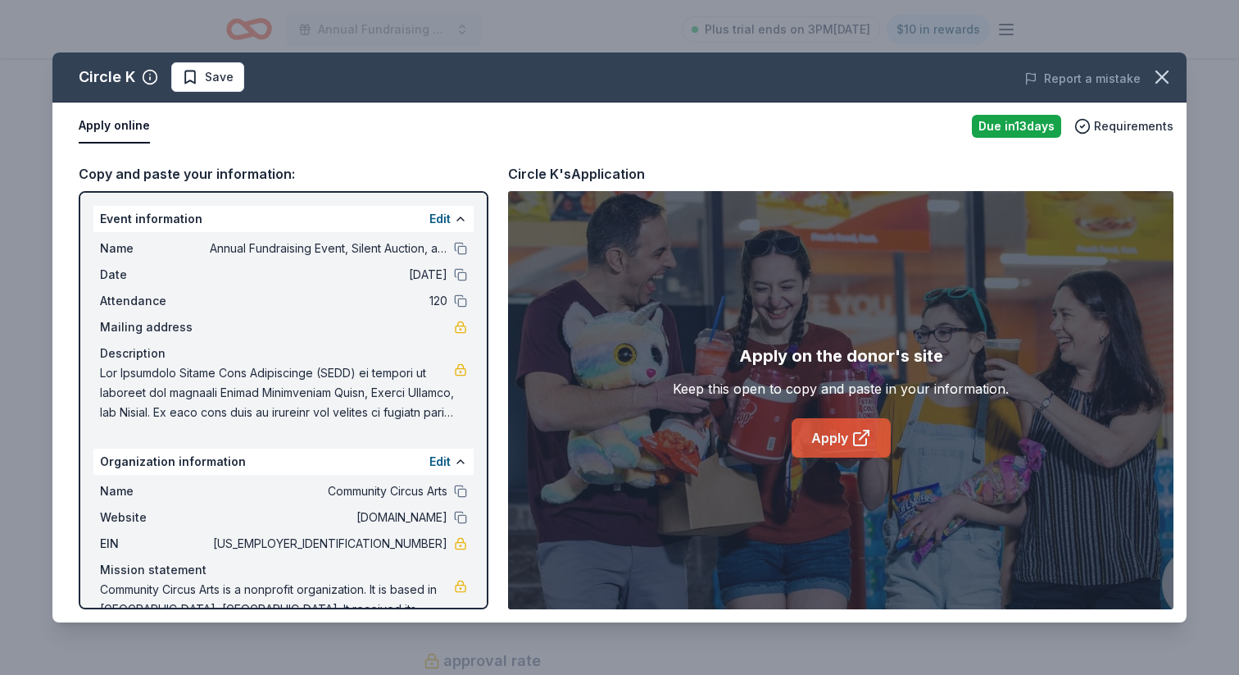
click at [840, 431] on link "Apply" at bounding box center [841, 437] width 99 height 39
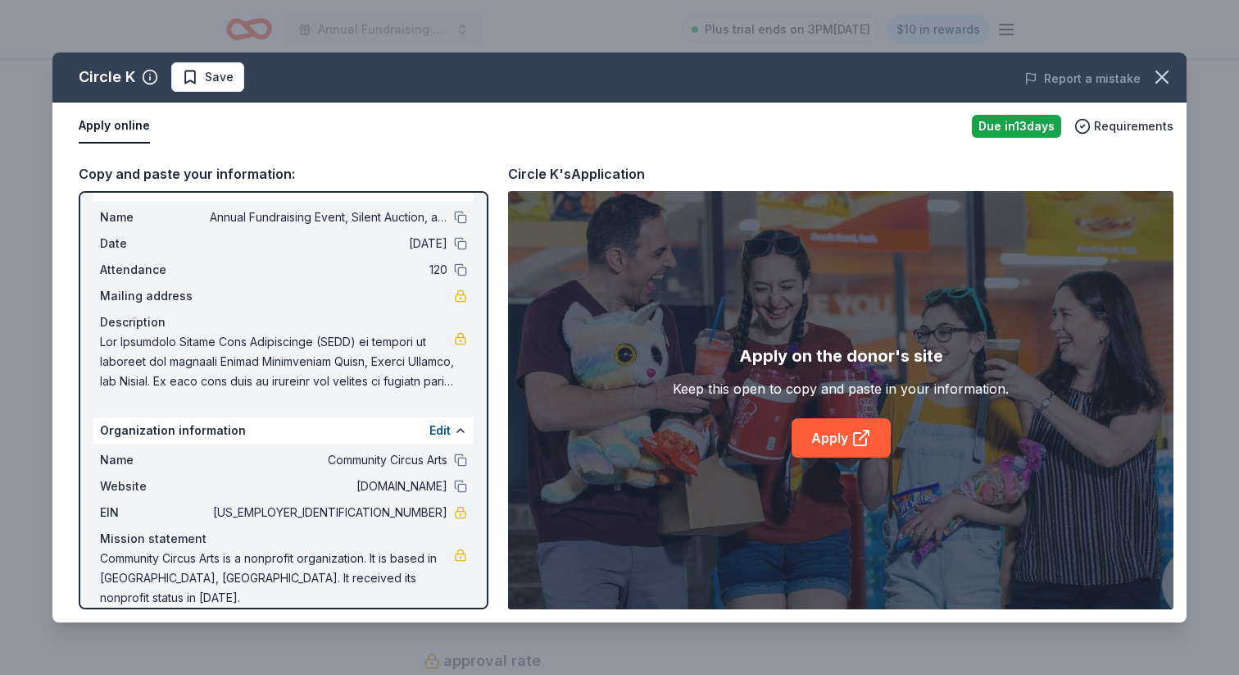
scroll to position [0, 0]
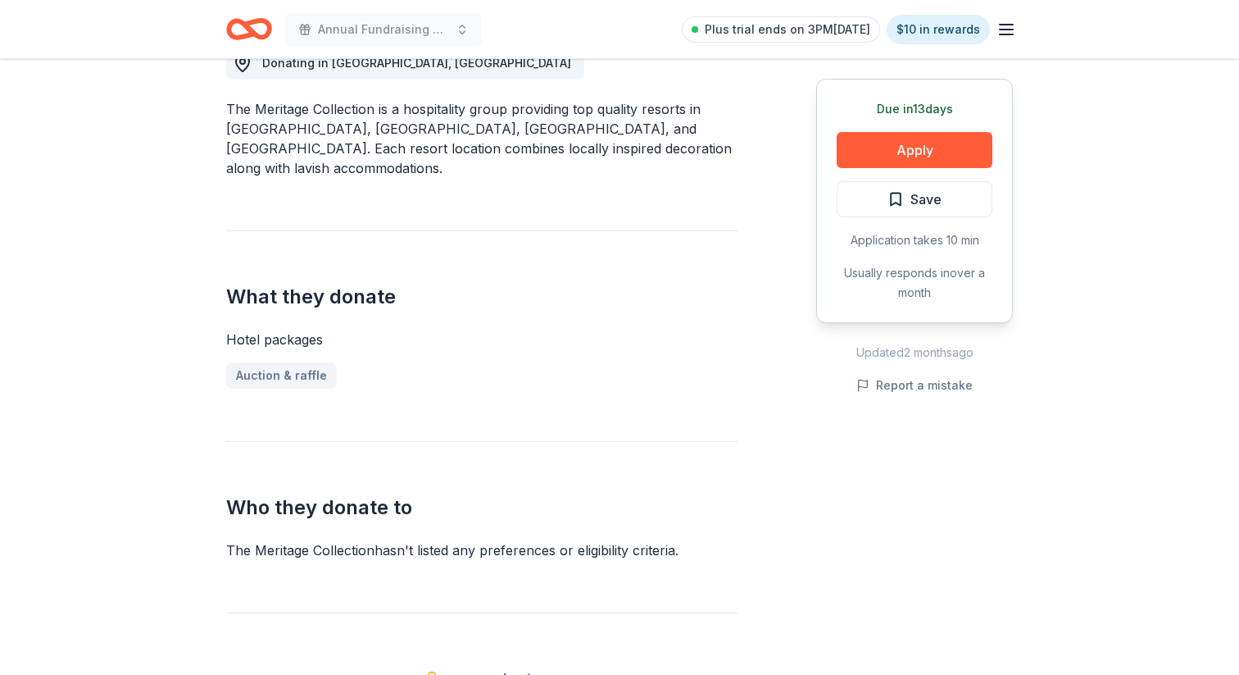
scroll to position [493, 0]
click at [942, 152] on button "Apply" at bounding box center [915, 150] width 156 height 36
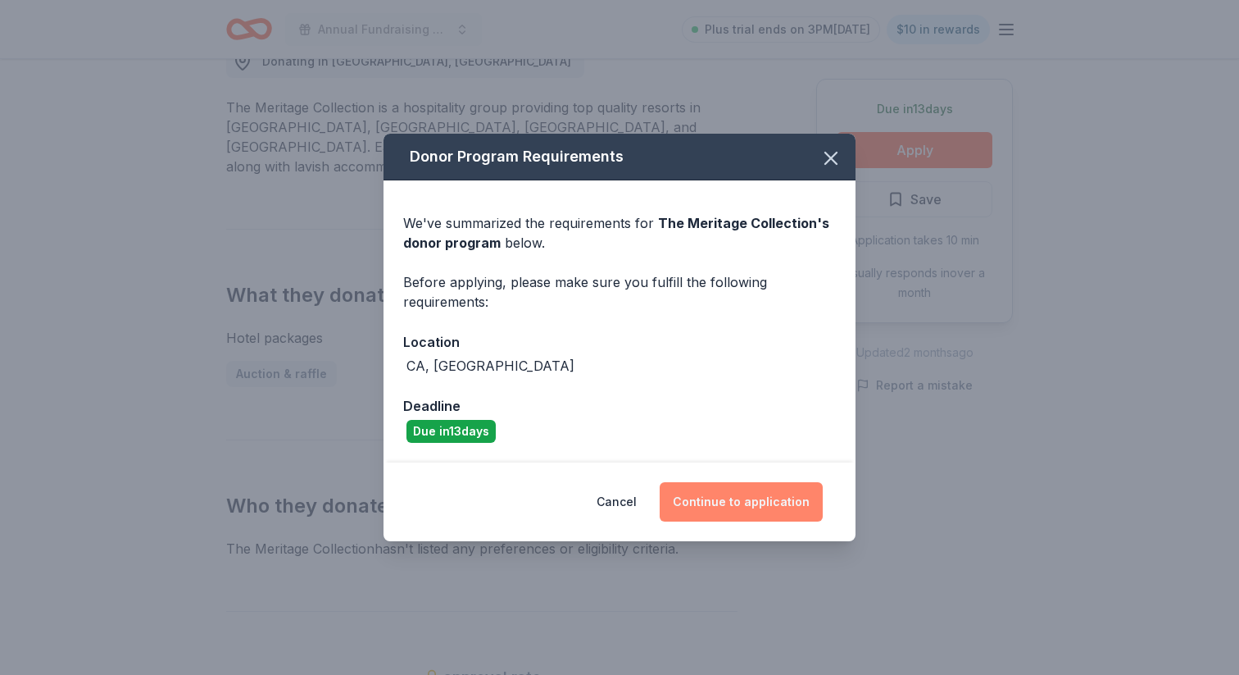
click at [737, 508] on button "Continue to application" at bounding box center [741, 501] width 163 height 39
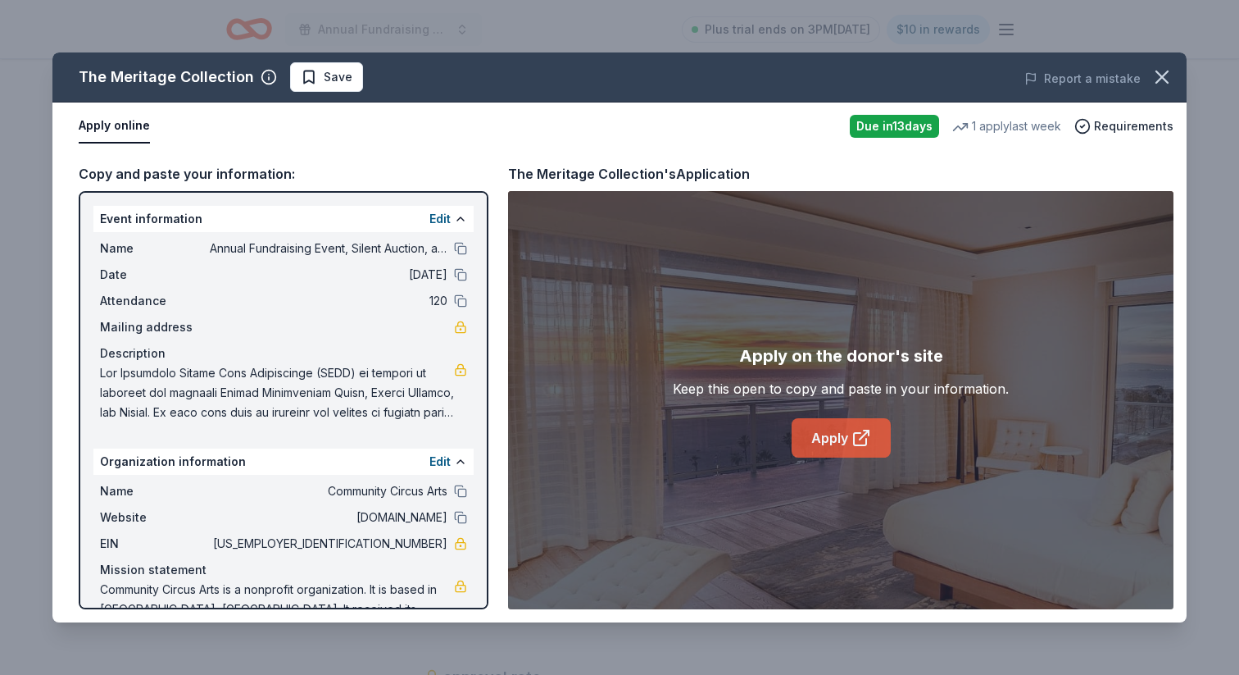
click at [868, 448] on link "Apply" at bounding box center [841, 437] width 99 height 39
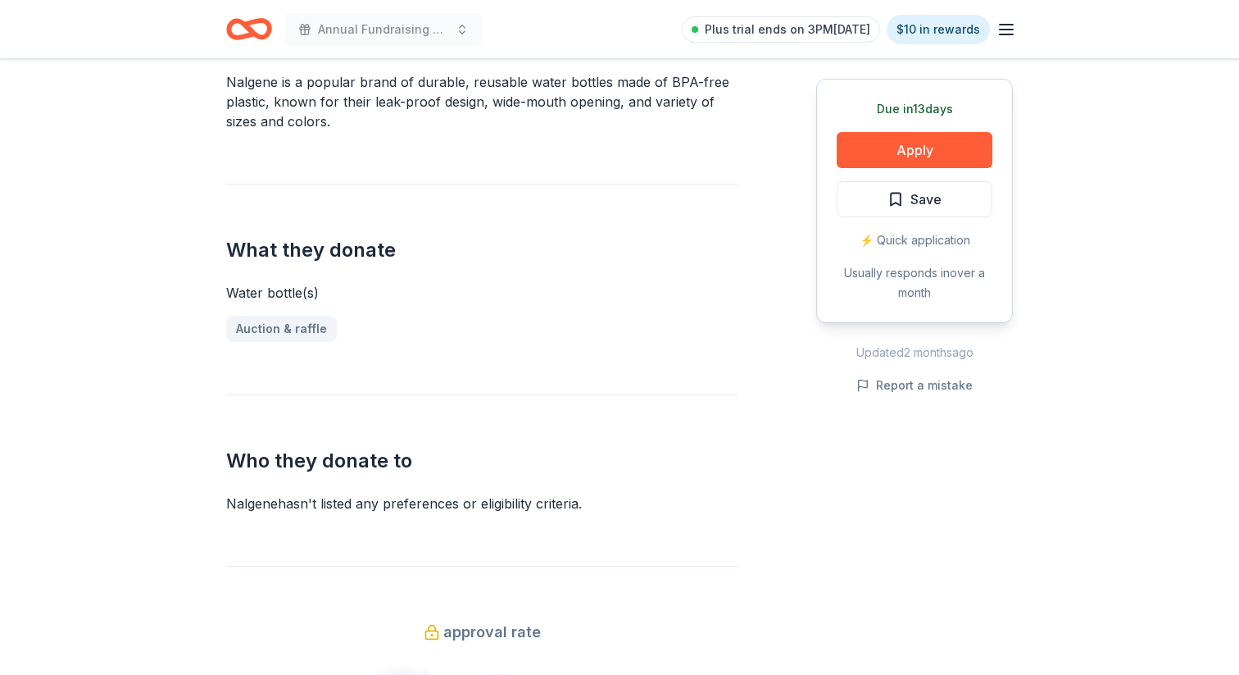
scroll to position [525, 0]
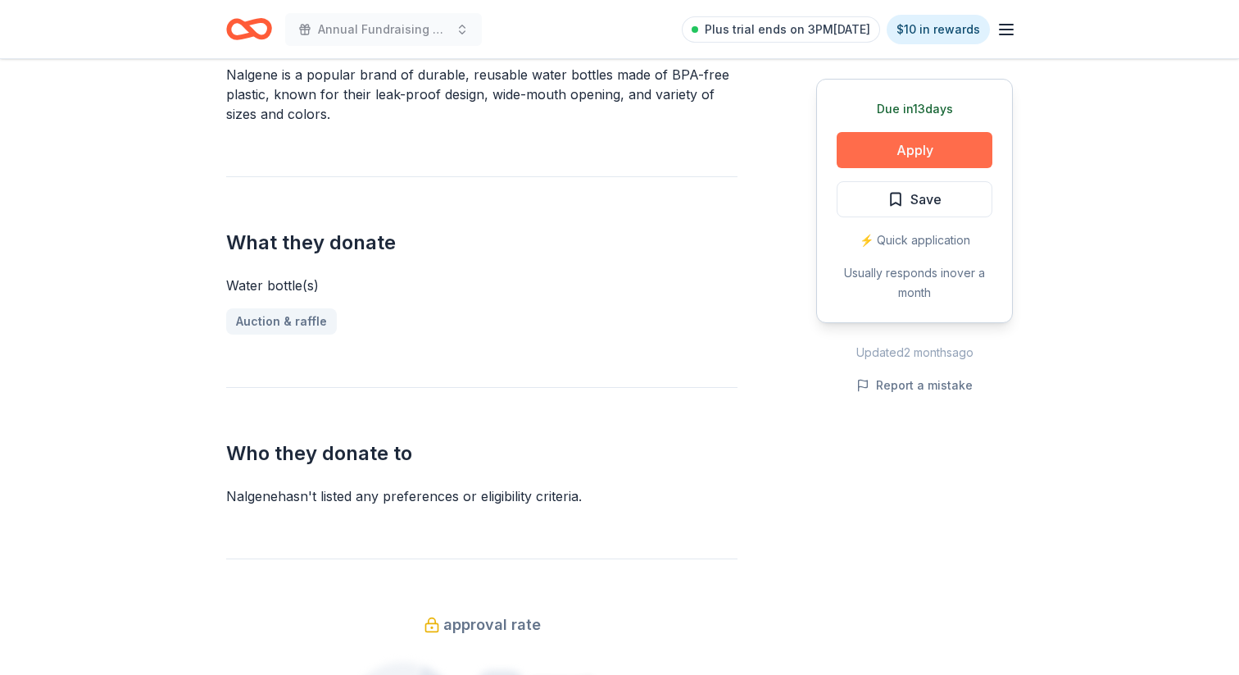
click at [900, 140] on button "Apply" at bounding box center [915, 150] width 156 height 36
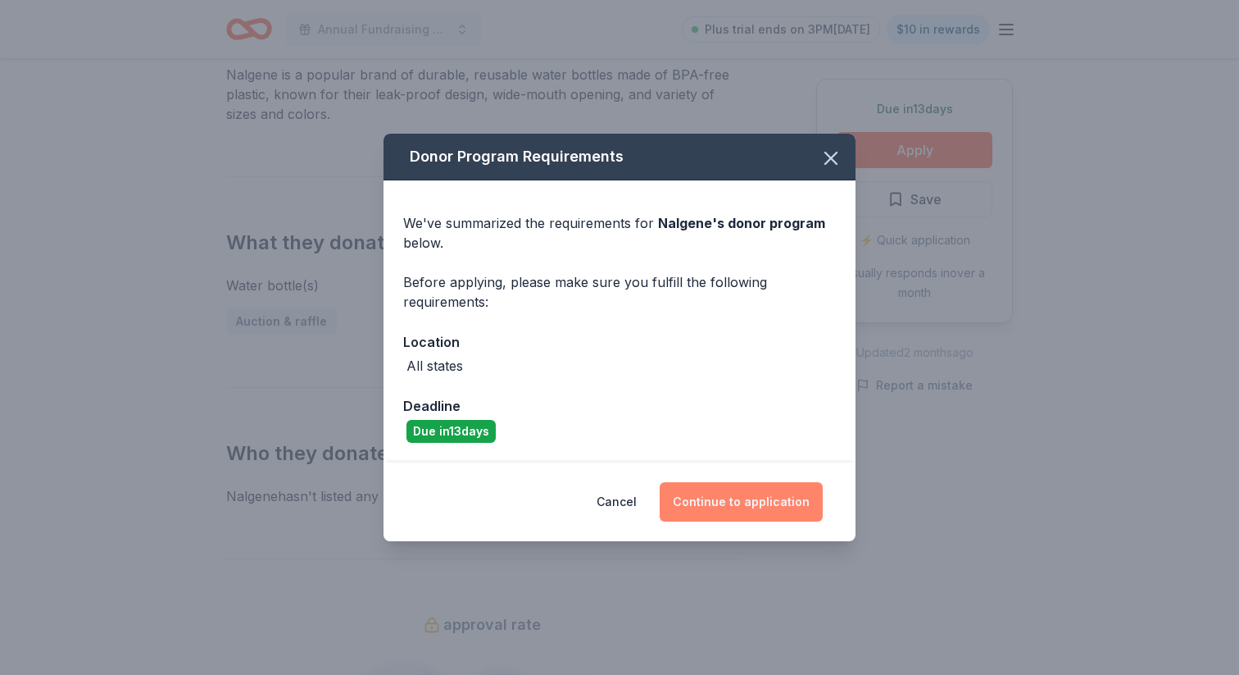
click at [700, 496] on button "Continue to application" at bounding box center [741, 501] width 163 height 39
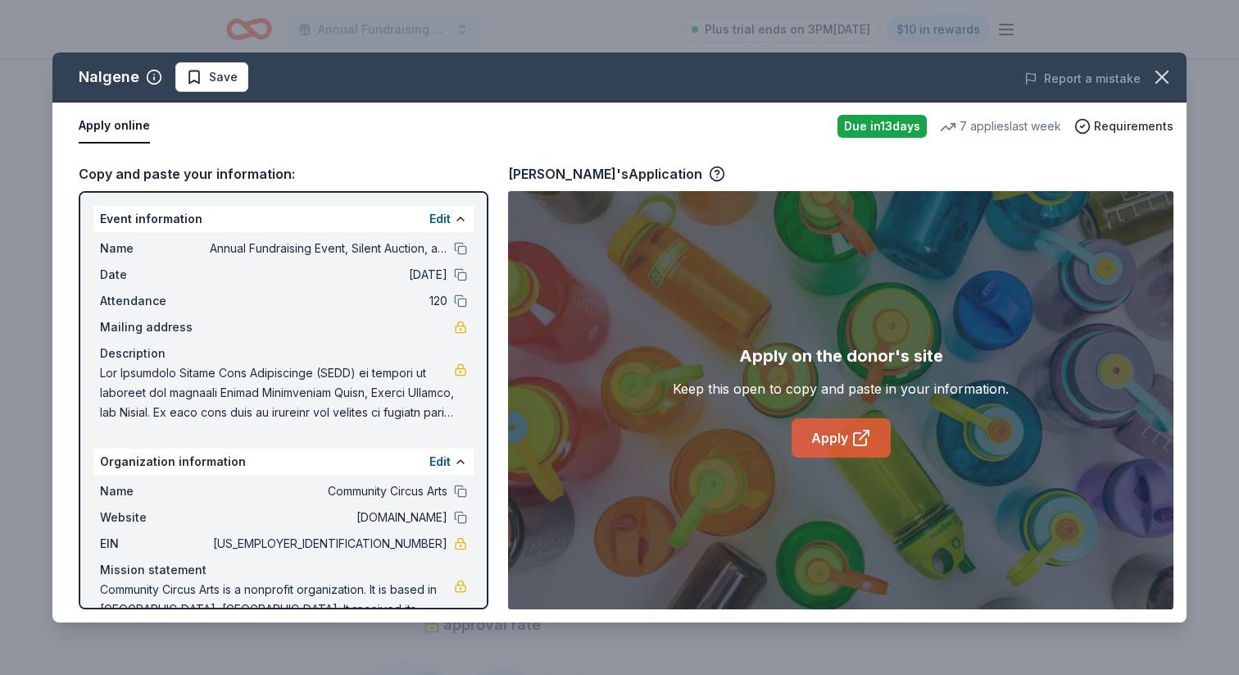
click at [847, 440] on link "Apply" at bounding box center [841, 437] width 99 height 39
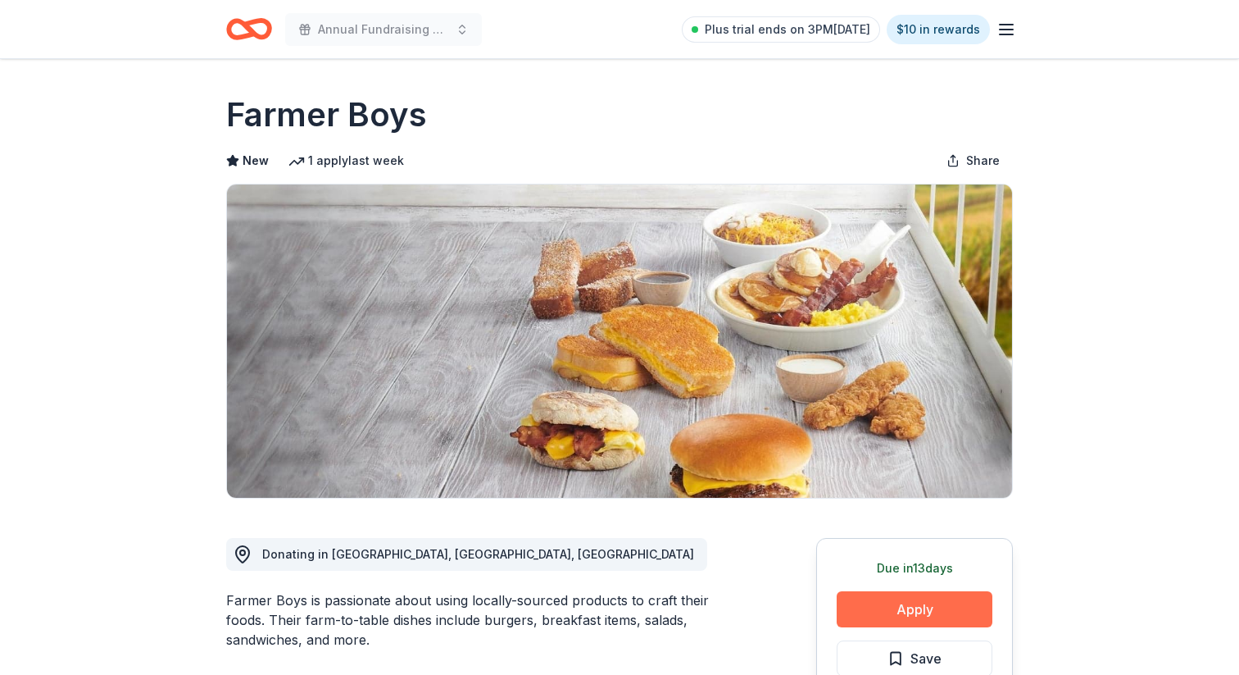
click at [879, 605] on button "Apply" at bounding box center [915, 609] width 156 height 36
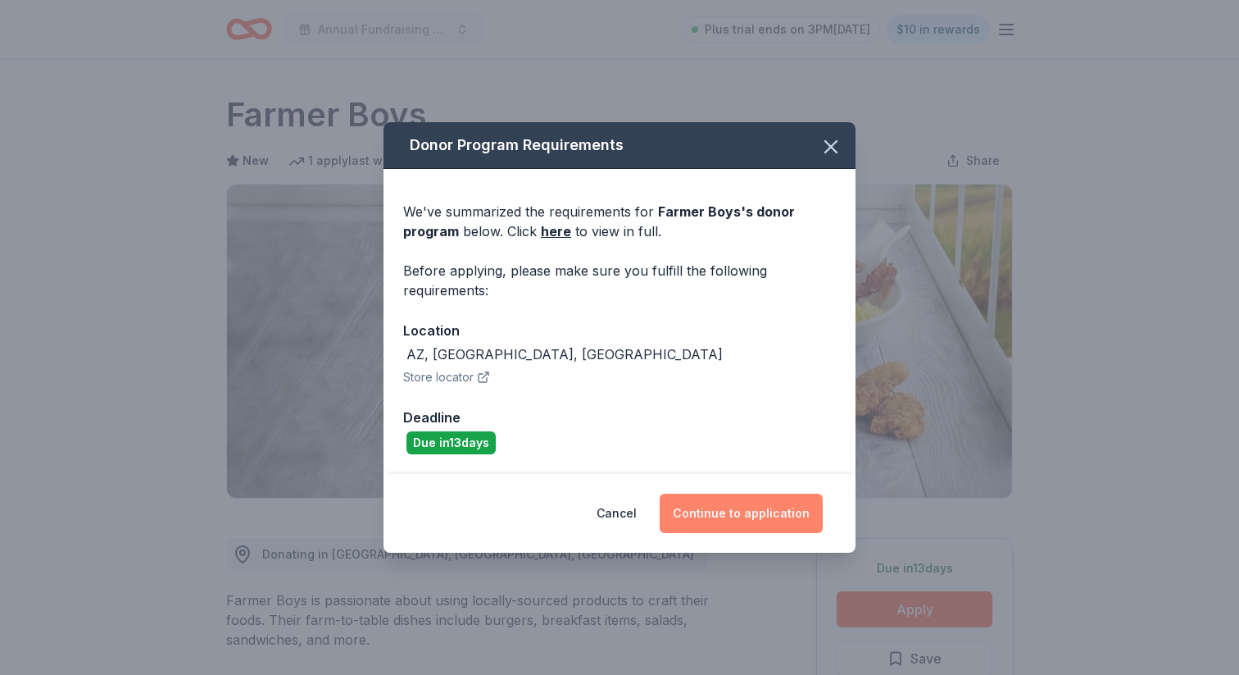
click at [728, 510] on button "Continue to application" at bounding box center [741, 512] width 163 height 39
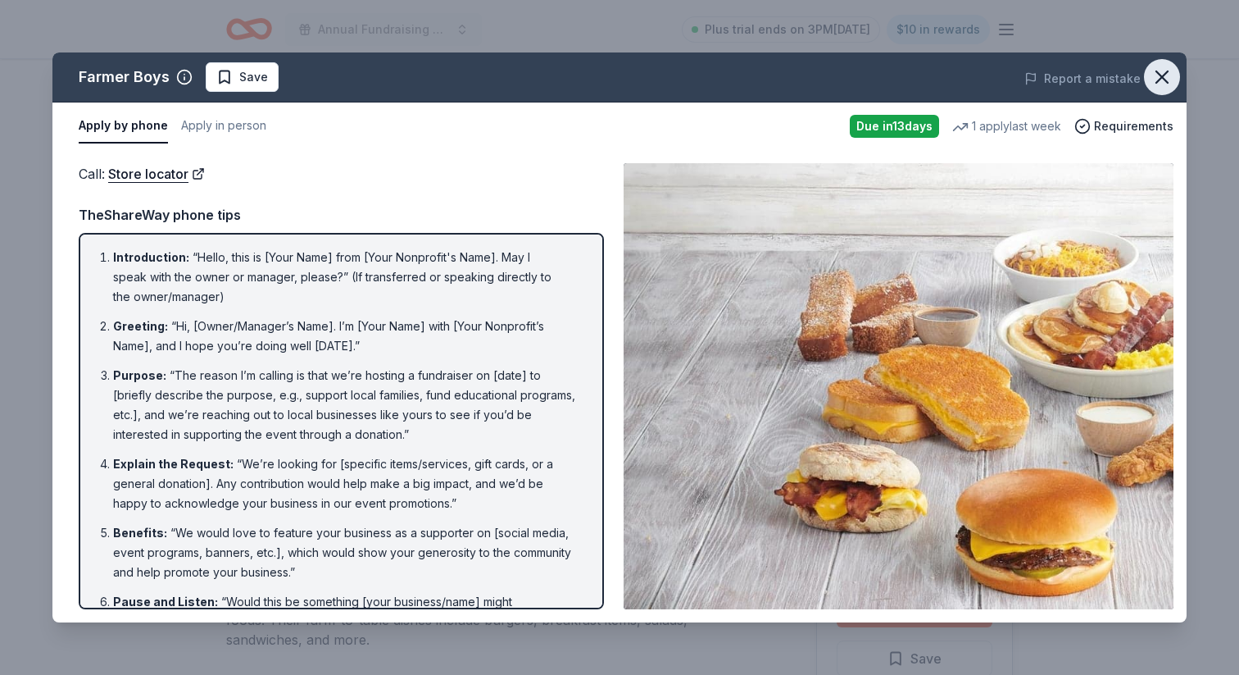
click at [1163, 70] on icon "button" at bounding box center [1162, 77] width 23 height 23
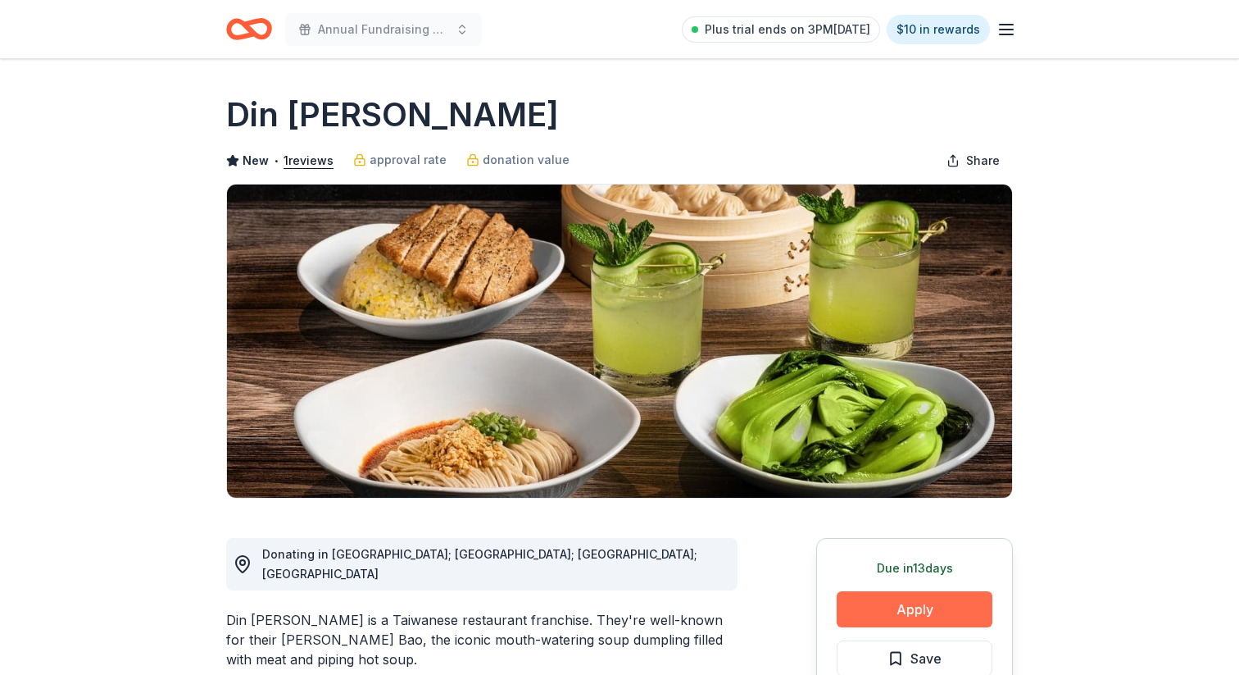
click at [866, 600] on button "Apply" at bounding box center [915, 609] width 156 height 36
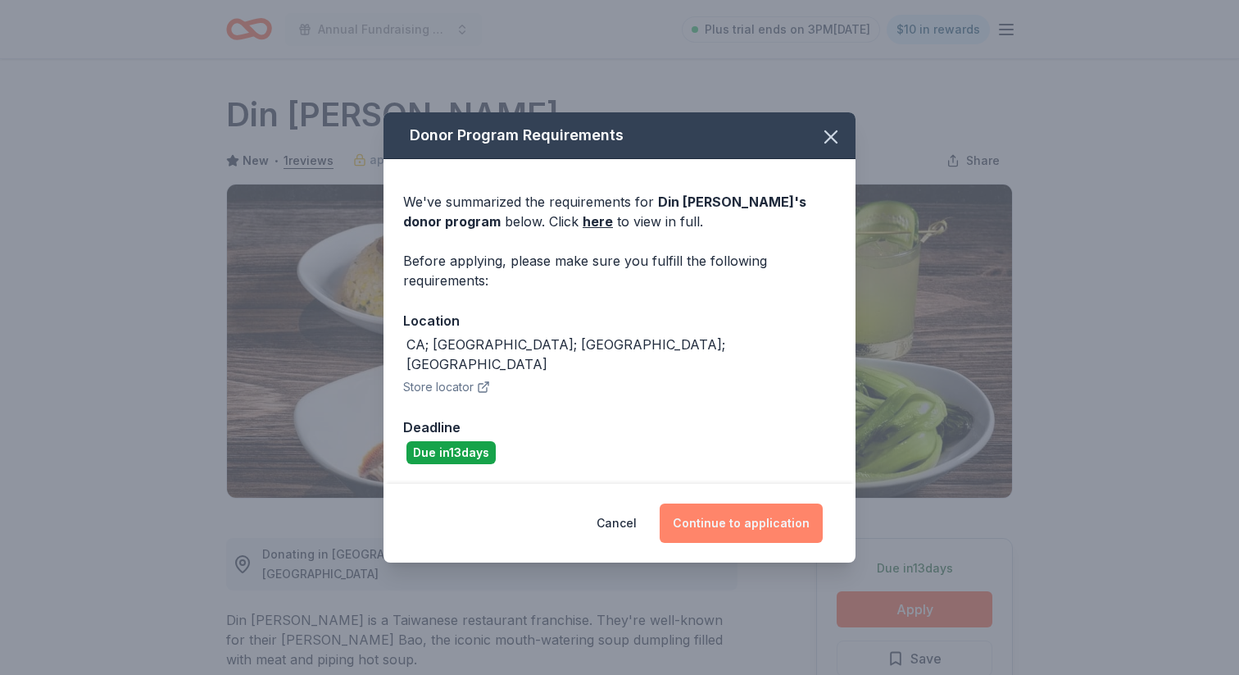
click at [737, 512] on button "Continue to application" at bounding box center [741, 522] width 163 height 39
